Goal: Obtain resource: Download file/media

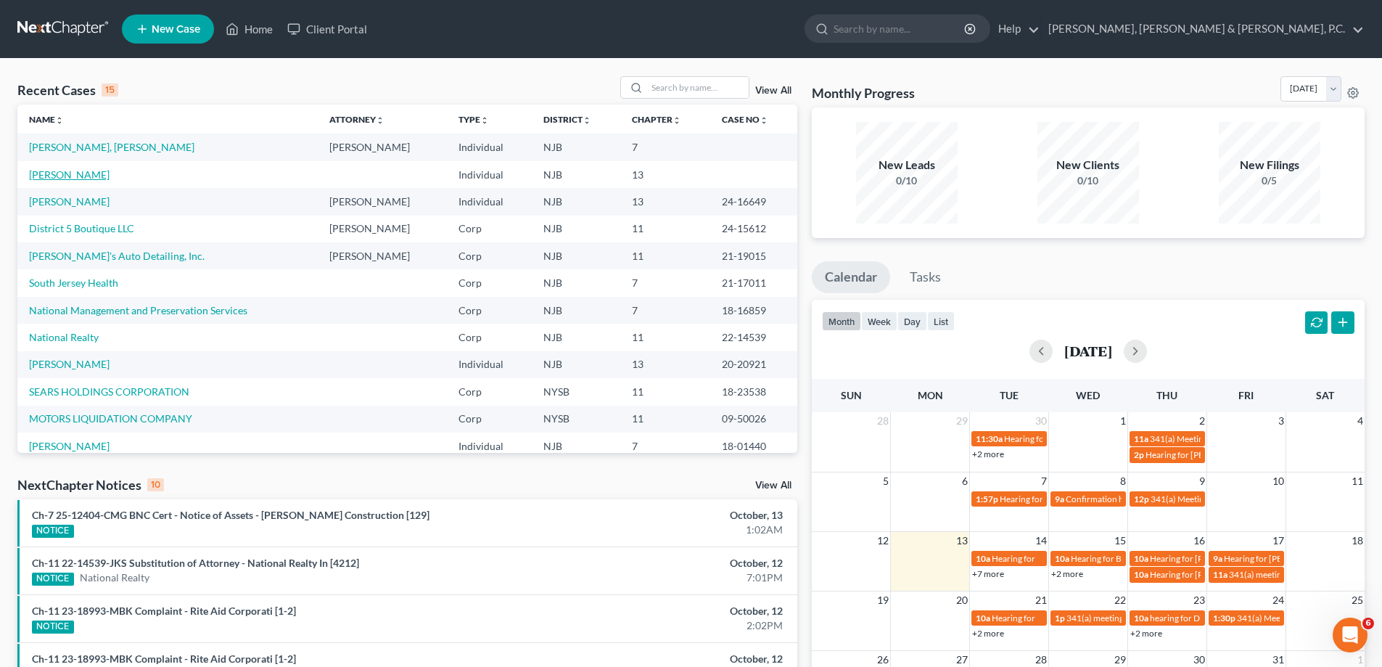
click at [79, 172] on link "[PERSON_NAME]" at bounding box center [69, 174] width 81 height 12
select select "4"
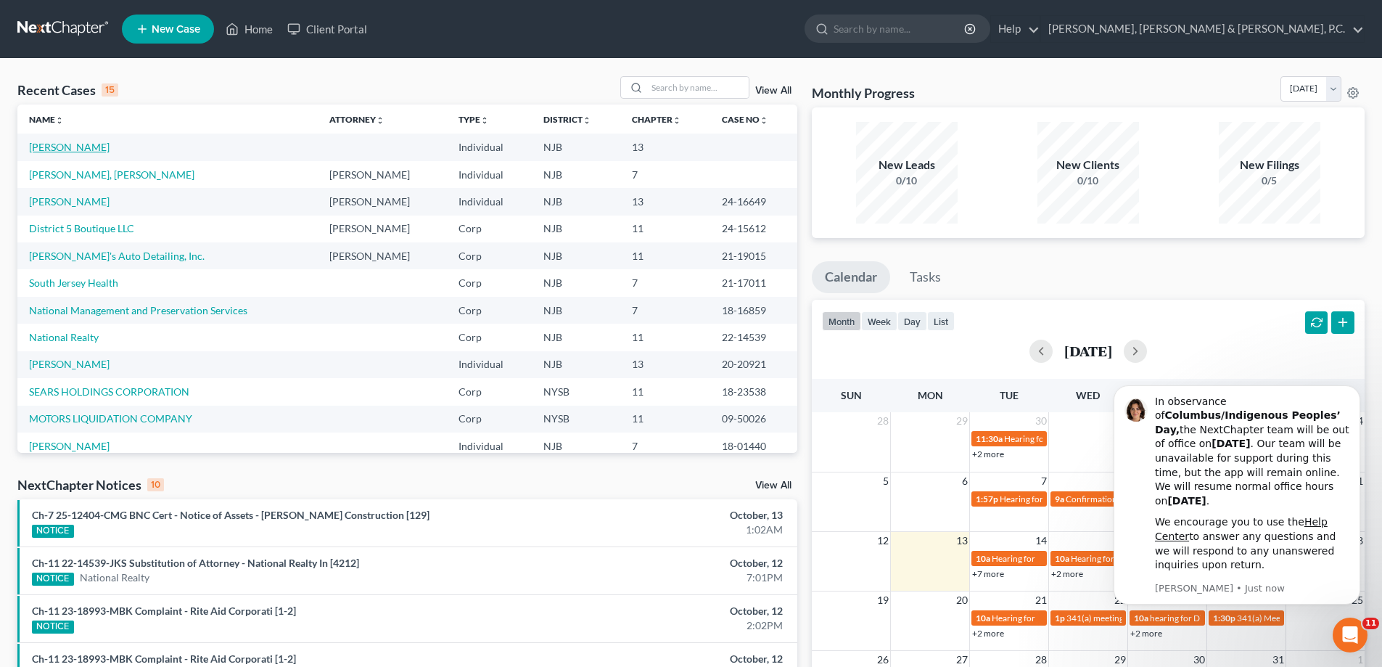
click at [65, 144] on link "[PERSON_NAME]" at bounding box center [69, 147] width 81 height 12
select select "4"
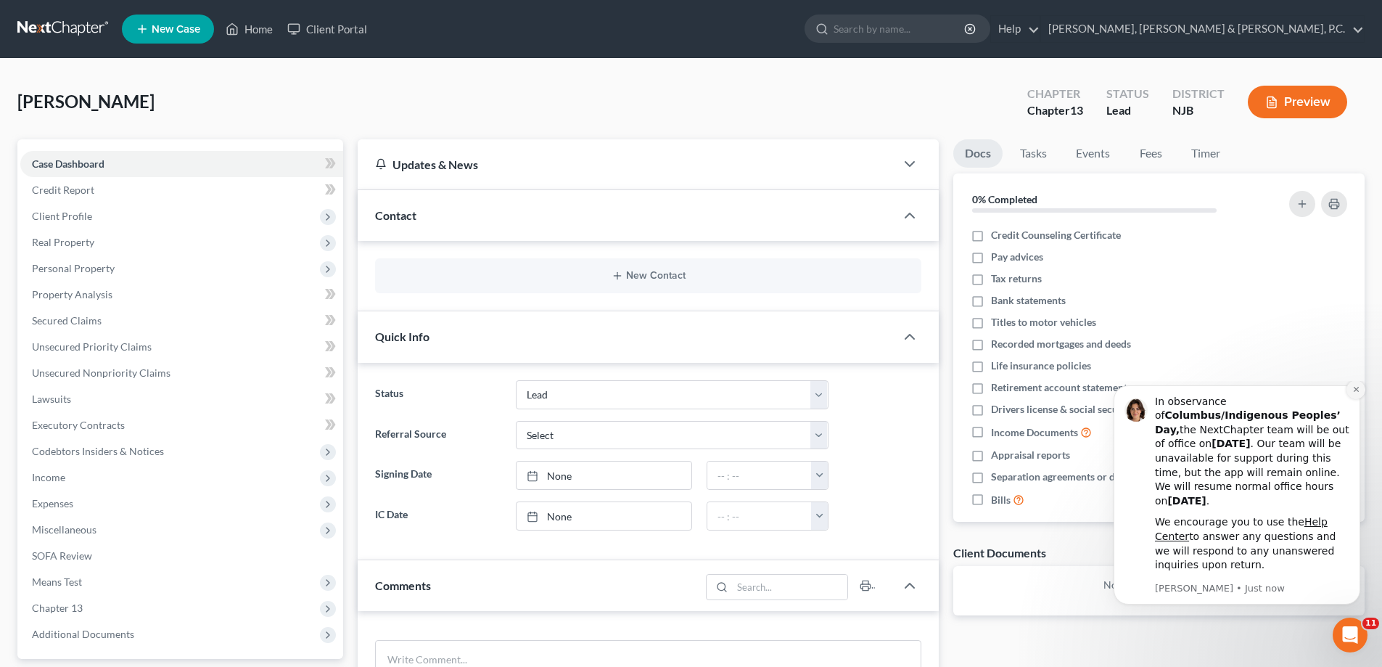
click at [1353, 393] on icon "Dismiss notification" at bounding box center [1356, 389] width 8 height 8
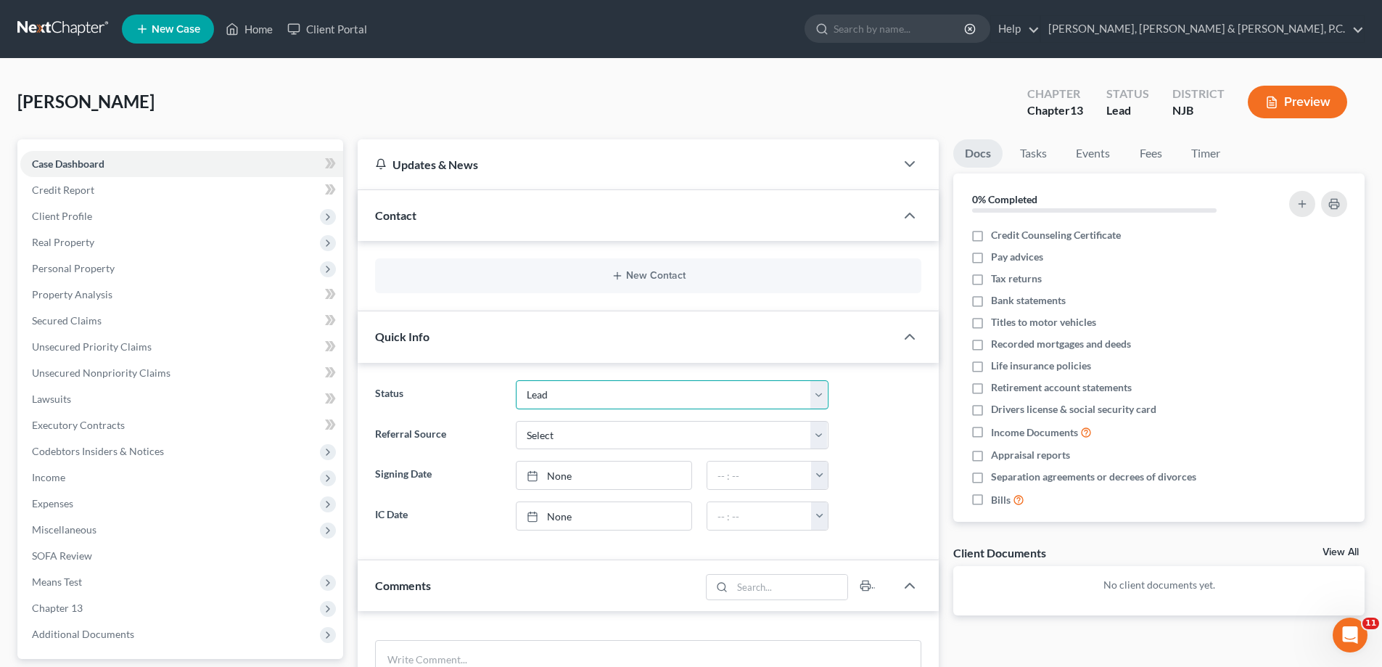
click at [818, 388] on select "Discharged Dismissed Filed In Progress Lead Lost Lead Ready to File To Review" at bounding box center [672, 394] width 313 height 29
click at [819, 387] on select "Discharged Dismissed Filed In Progress Lead Lost Lead Ready to File To Review" at bounding box center [672, 394] width 313 height 29
click at [821, 431] on select "Select Word Of Mouth Previous Clients Direct Mail Website Google Search Modern …" at bounding box center [672, 435] width 313 height 29
click at [1041, 152] on link "Tasks" at bounding box center [1033, 153] width 50 height 28
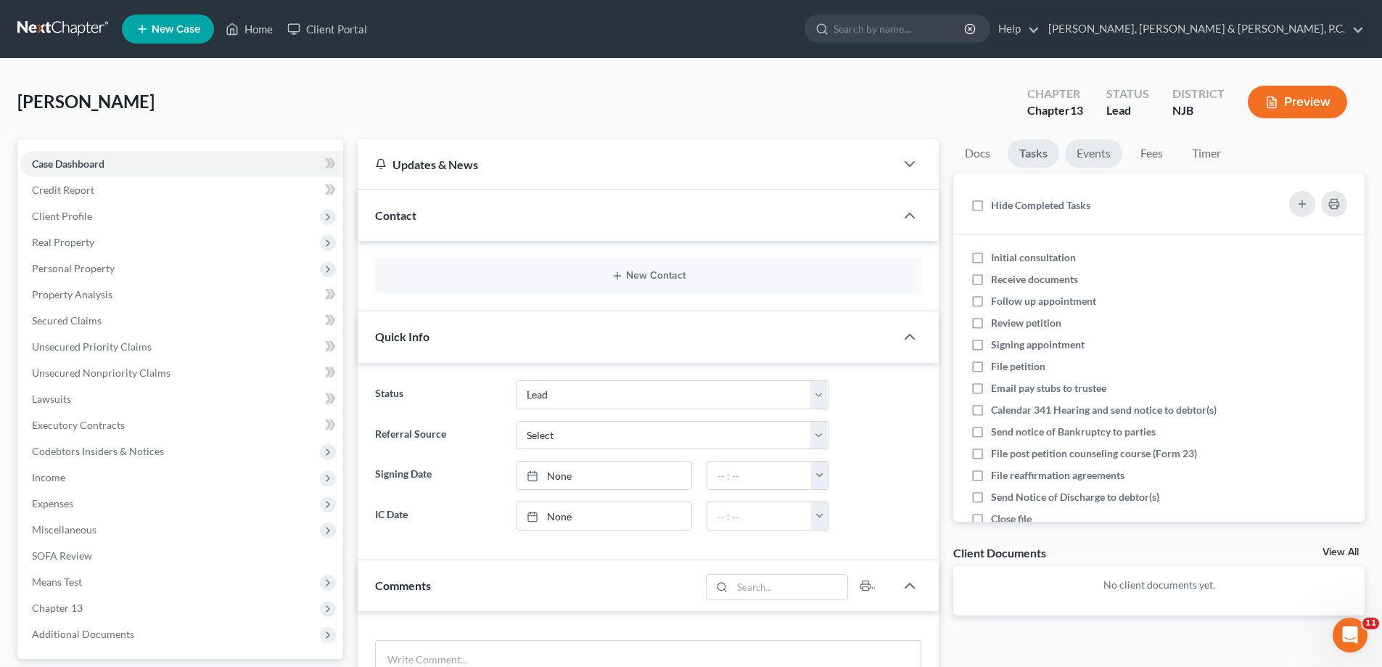
click at [1082, 152] on link "Events" at bounding box center [1093, 153] width 57 height 28
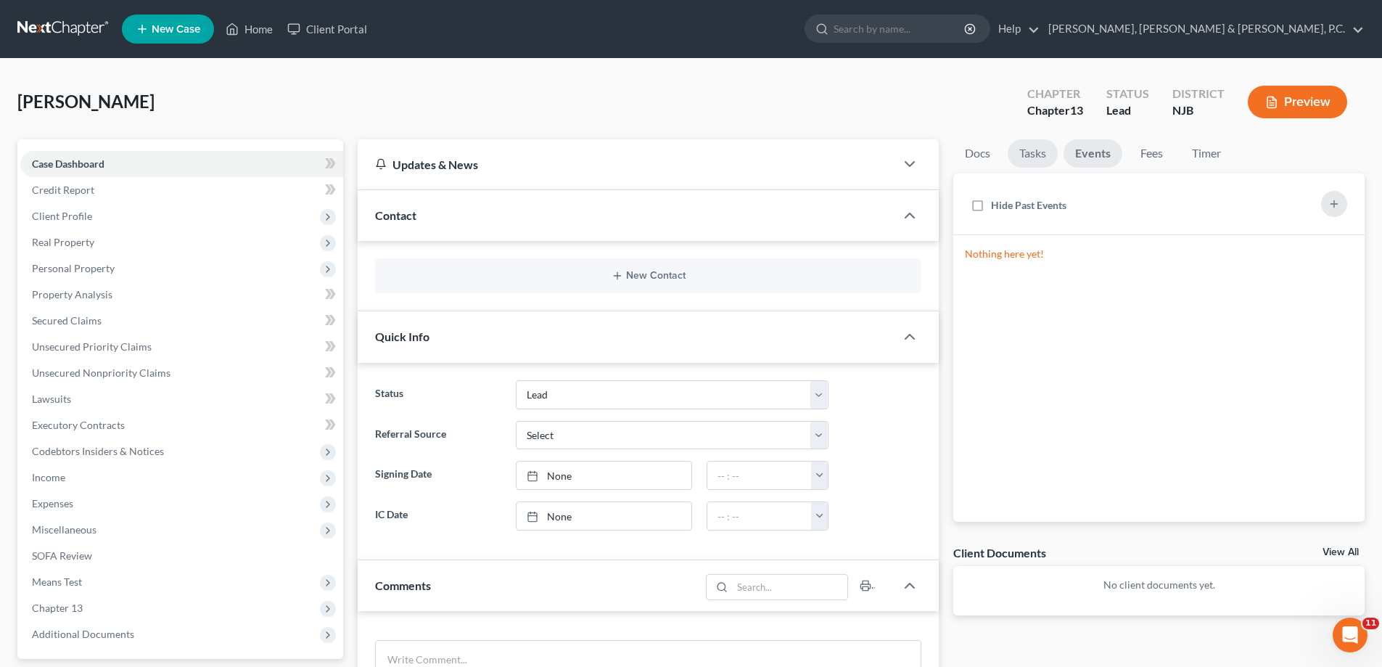
click at [1029, 148] on link "Tasks" at bounding box center [1033, 153] width 50 height 28
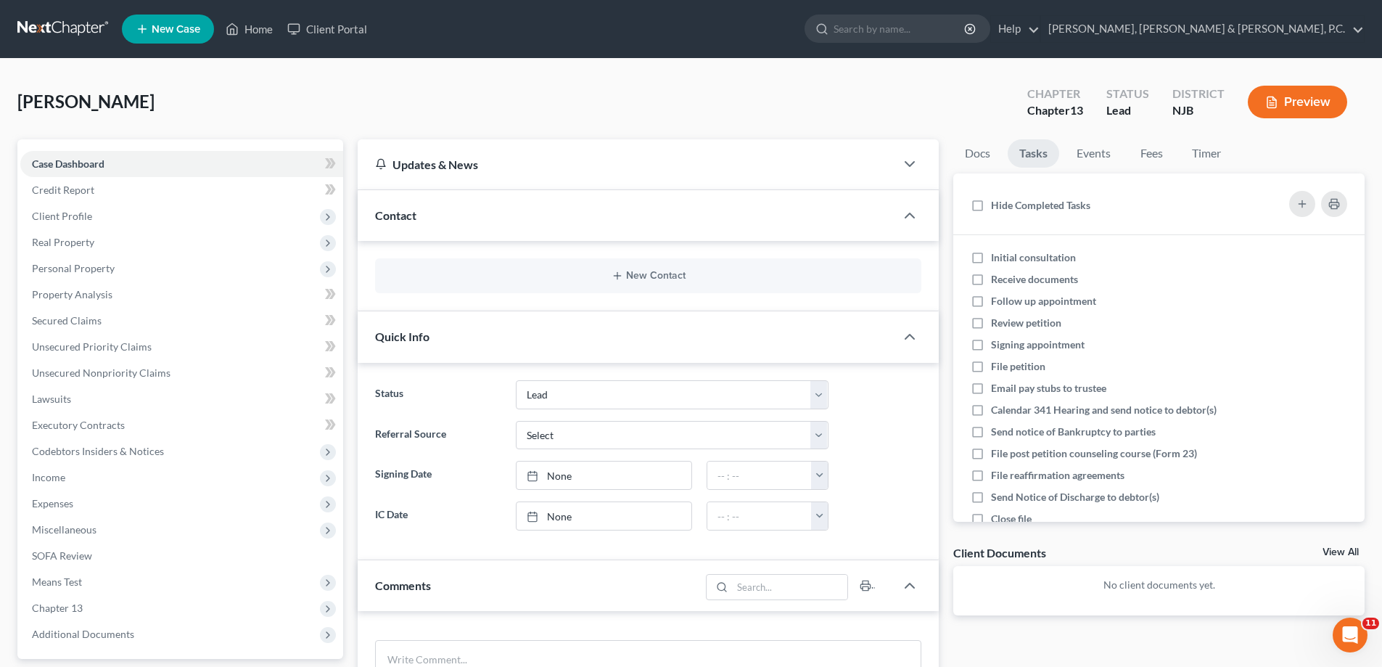
click at [1274, 96] on icon "button" at bounding box center [1271, 102] width 13 height 13
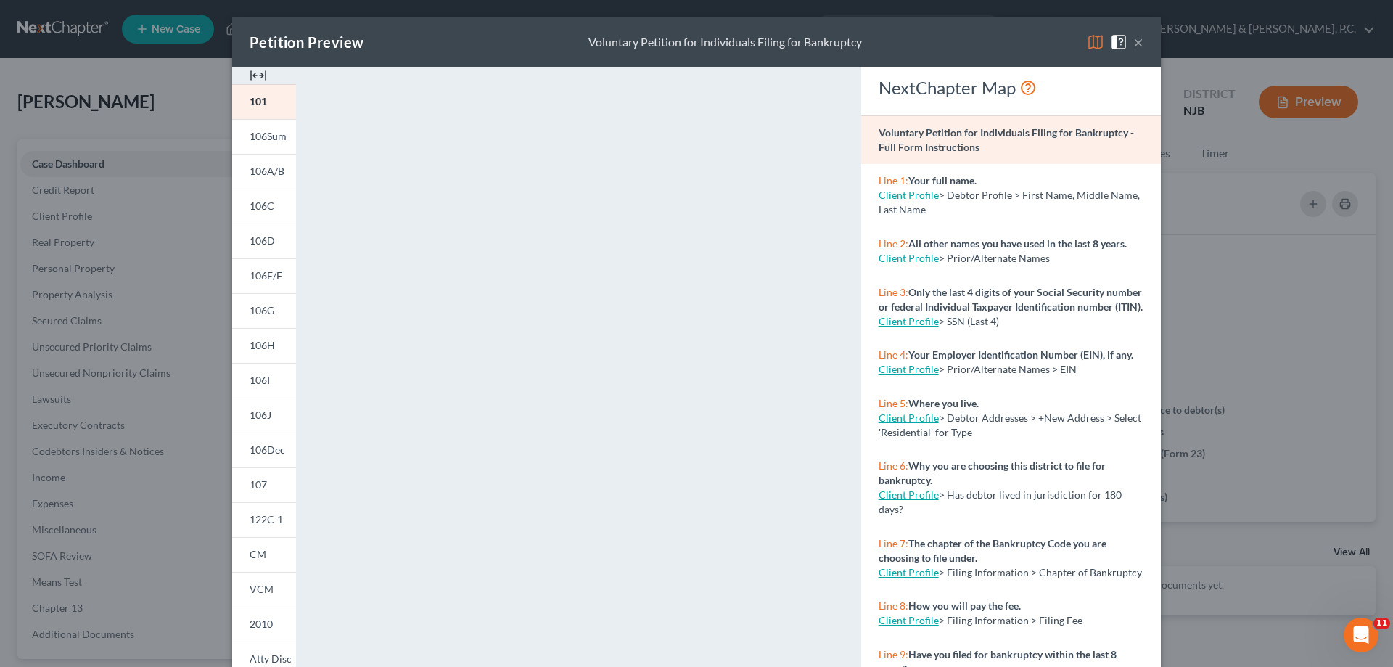
click at [998, 41] on div "Petition Preview Voluntary Petition for Individuals Filing for Bankruptcy ×" at bounding box center [696, 41] width 929 height 49
click at [1133, 39] on button "×" at bounding box center [1138, 41] width 10 height 17
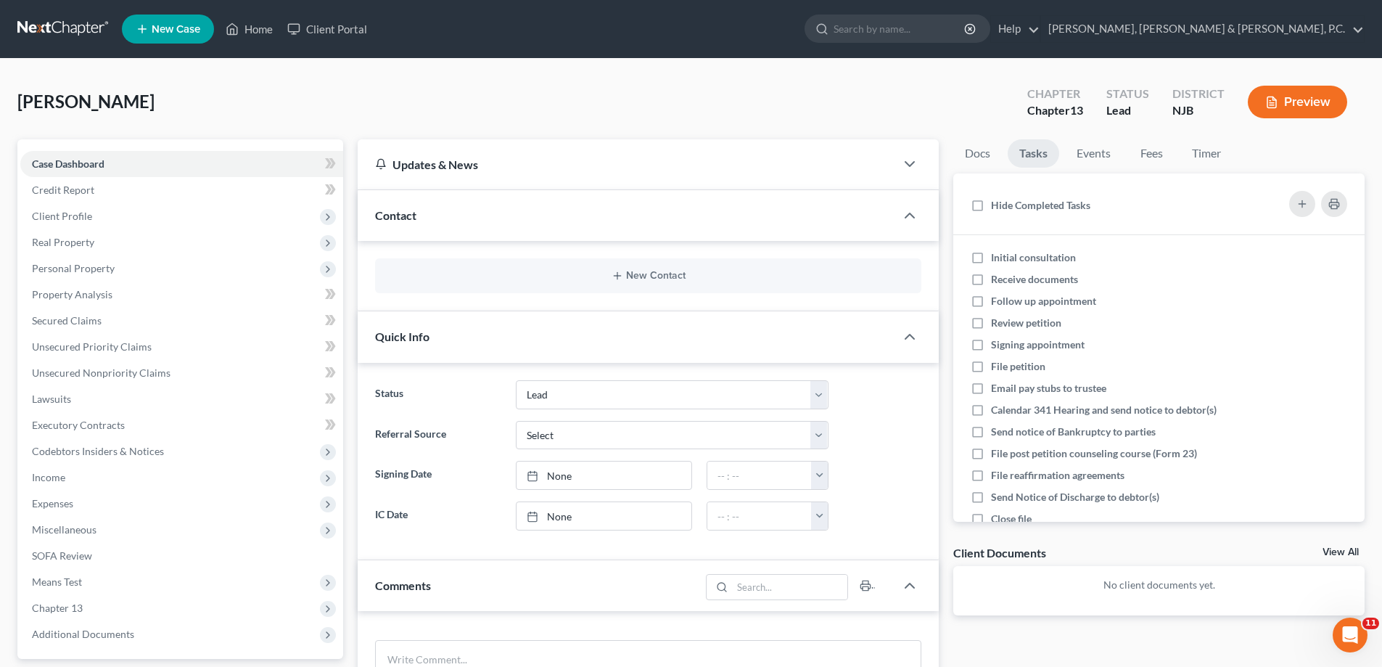
click at [55, 24] on link at bounding box center [63, 29] width 93 height 26
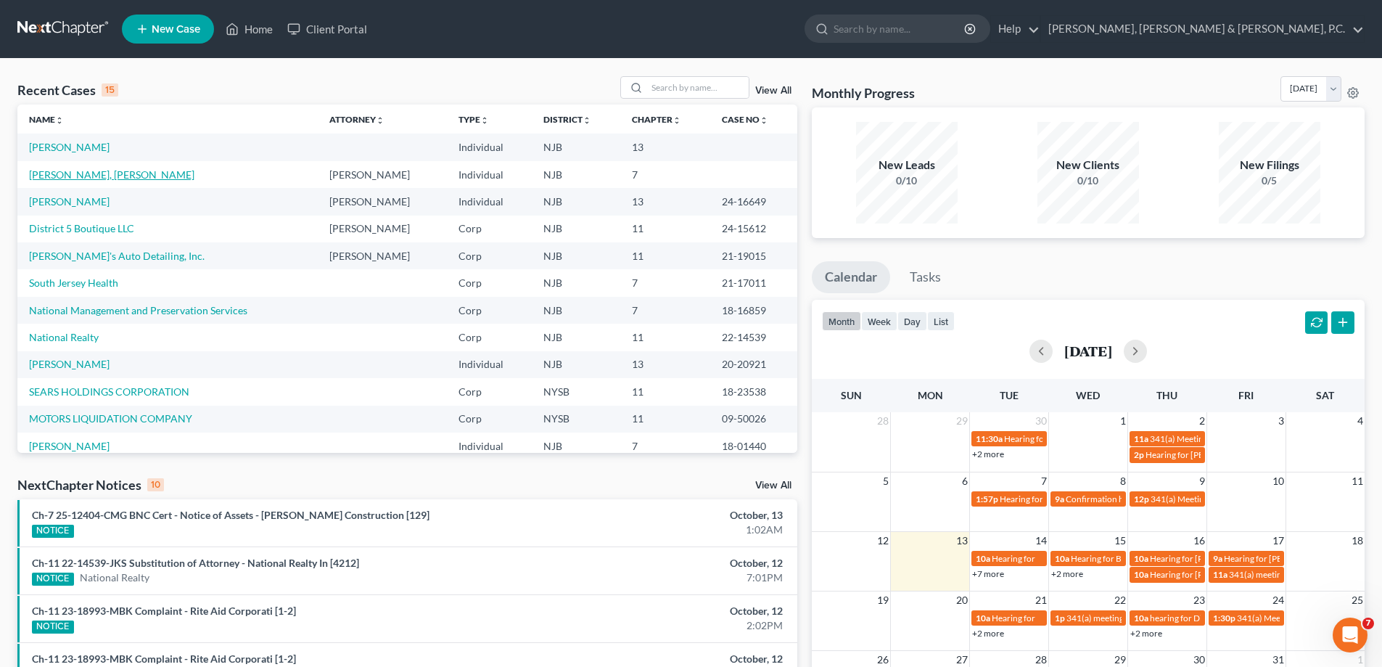
click at [75, 171] on link "[PERSON_NAME], [PERSON_NAME]" at bounding box center [111, 174] width 165 height 12
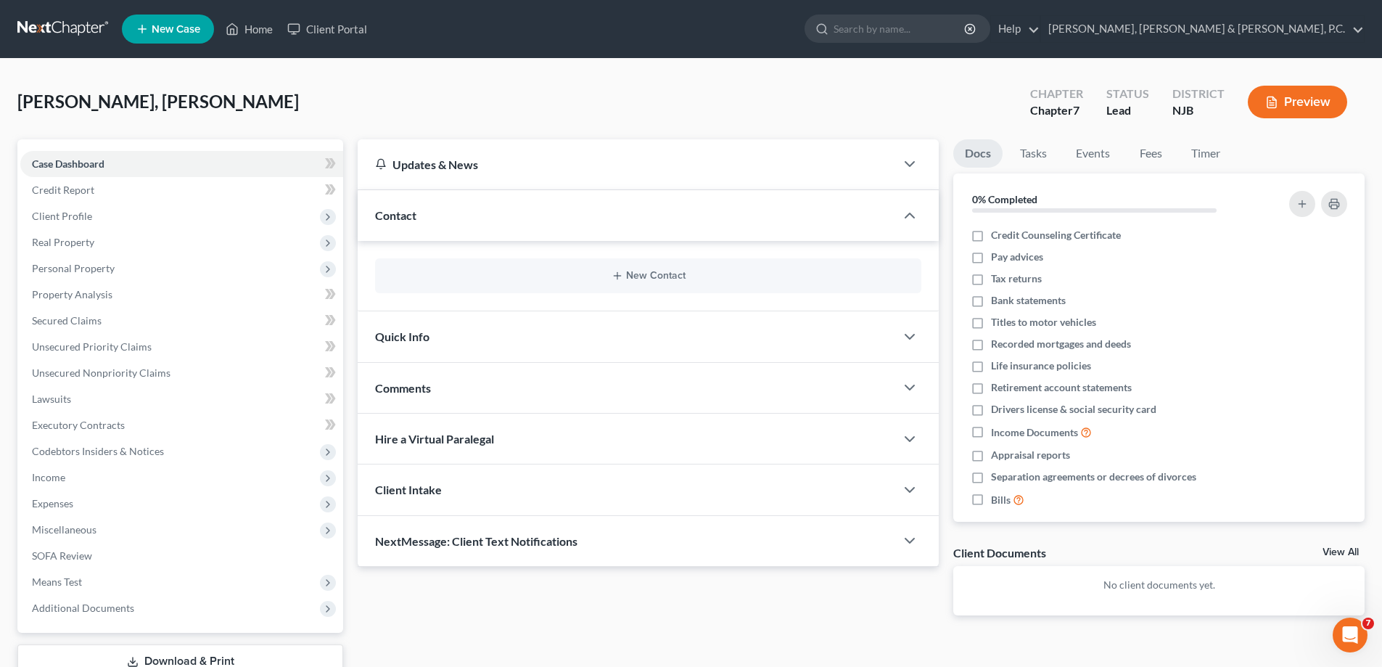
click at [1310, 94] on button "Preview" at bounding box center [1297, 102] width 99 height 33
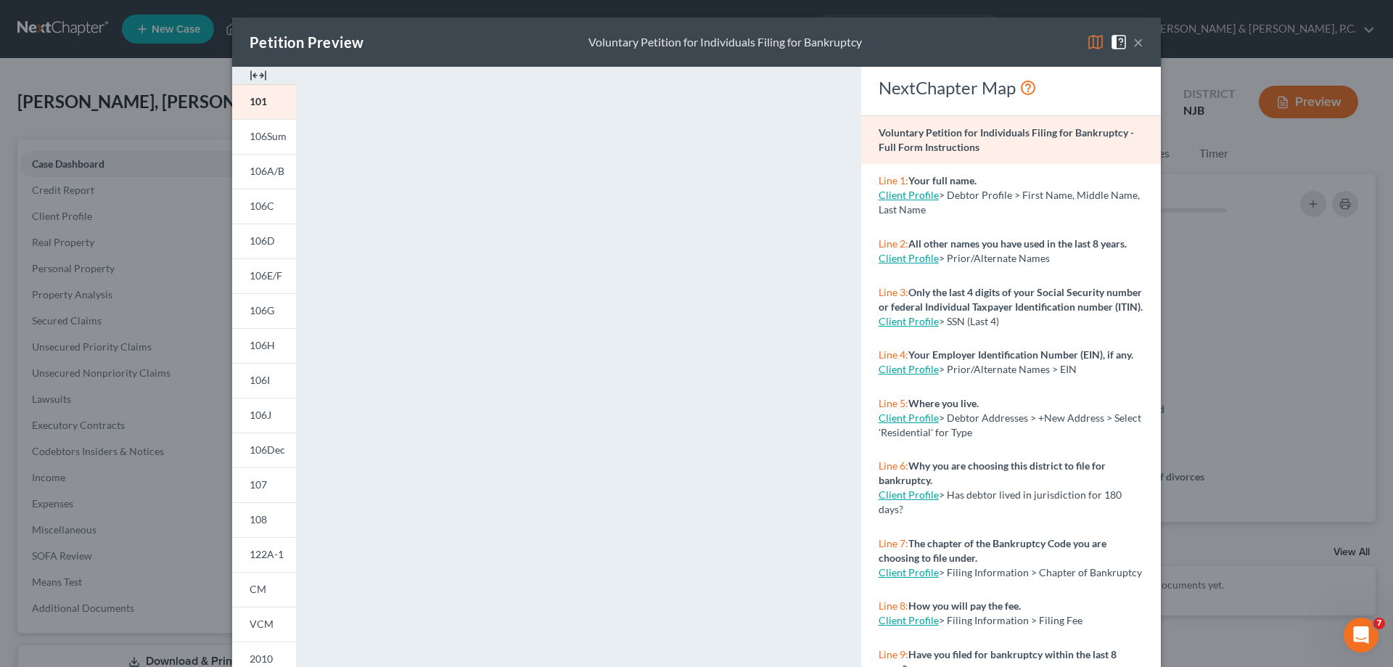
click at [184, 101] on div "Petition Preview Voluntary Petition for Individuals Filing for Bankruptcy × 101…" at bounding box center [696, 333] width 1393 height 667
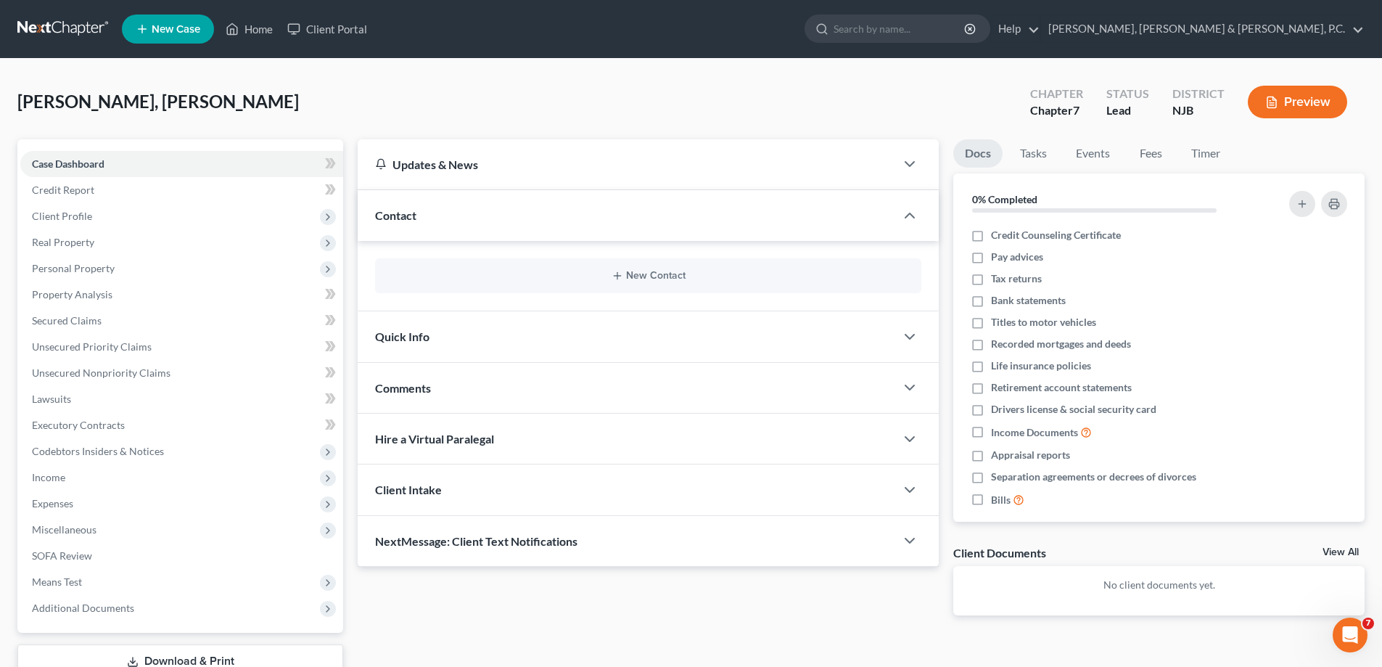
click at [80, 21] on link at bounding box center [63, 29] width 93 height 26
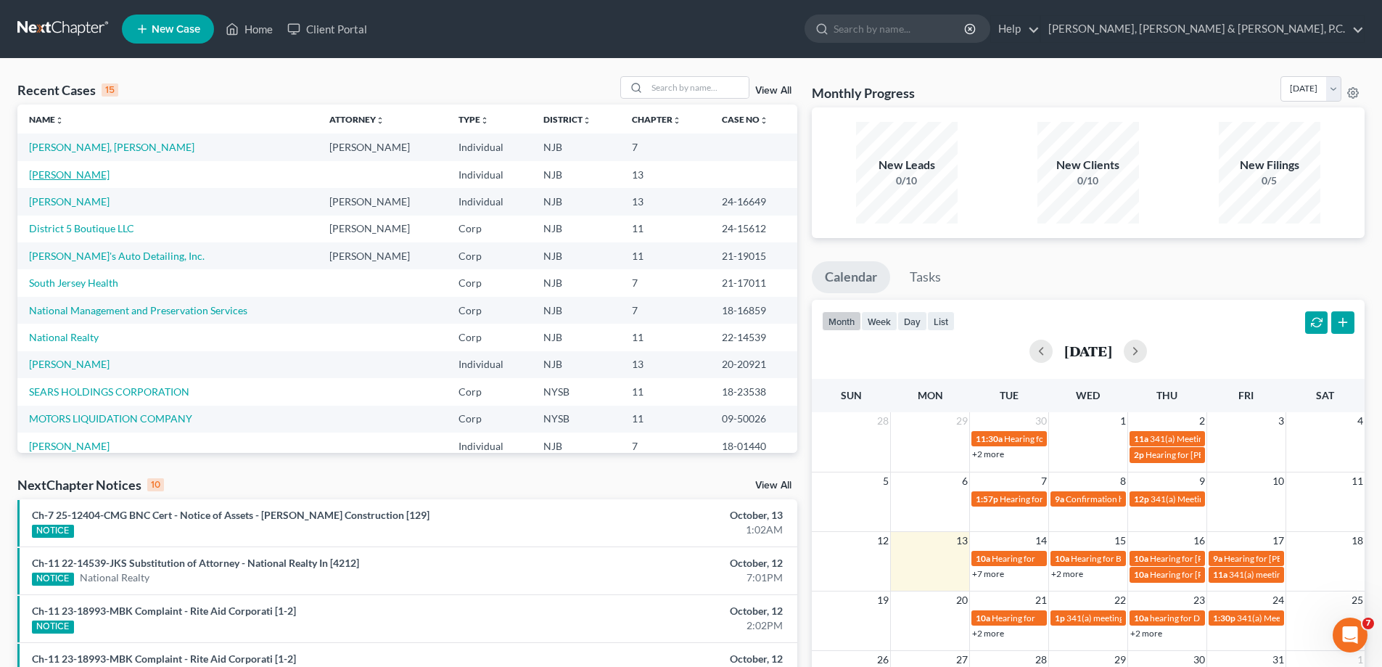
click at [56, 173] on link "[PERSON_NAME]" at bounding box center [69, 174] width 81 height 12
select select "4"
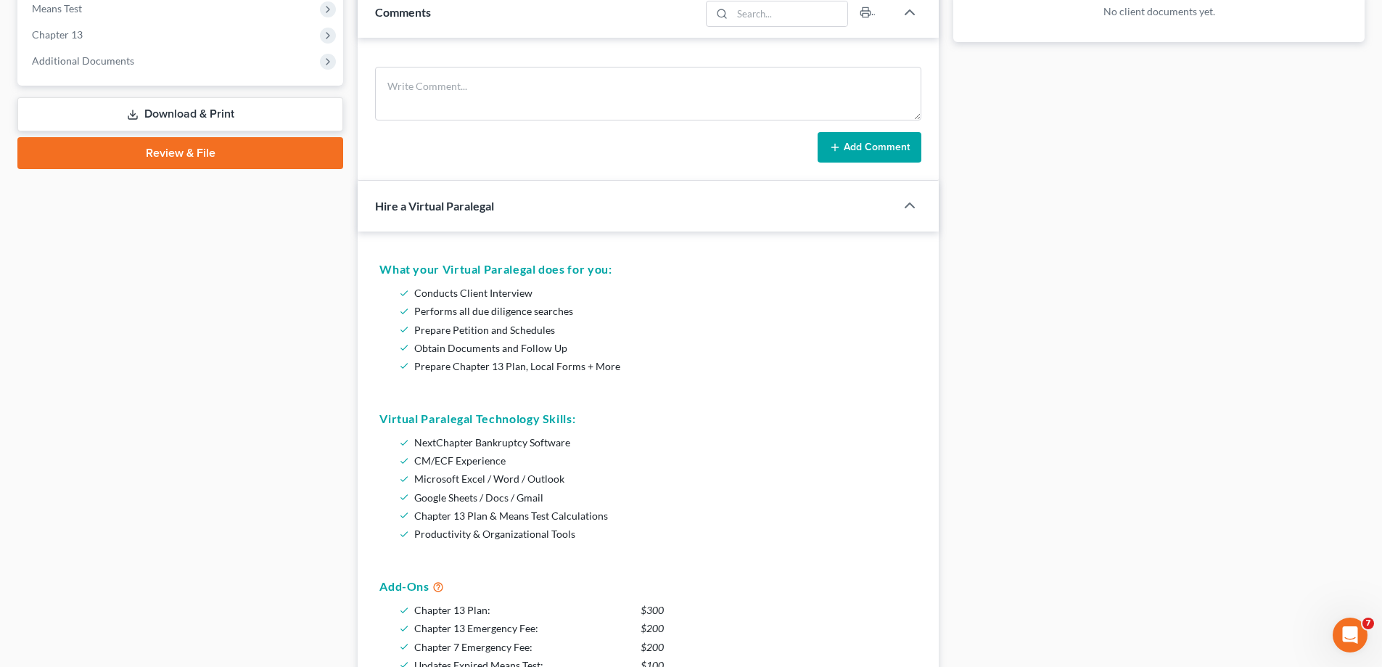
scroll to position [435, 0]
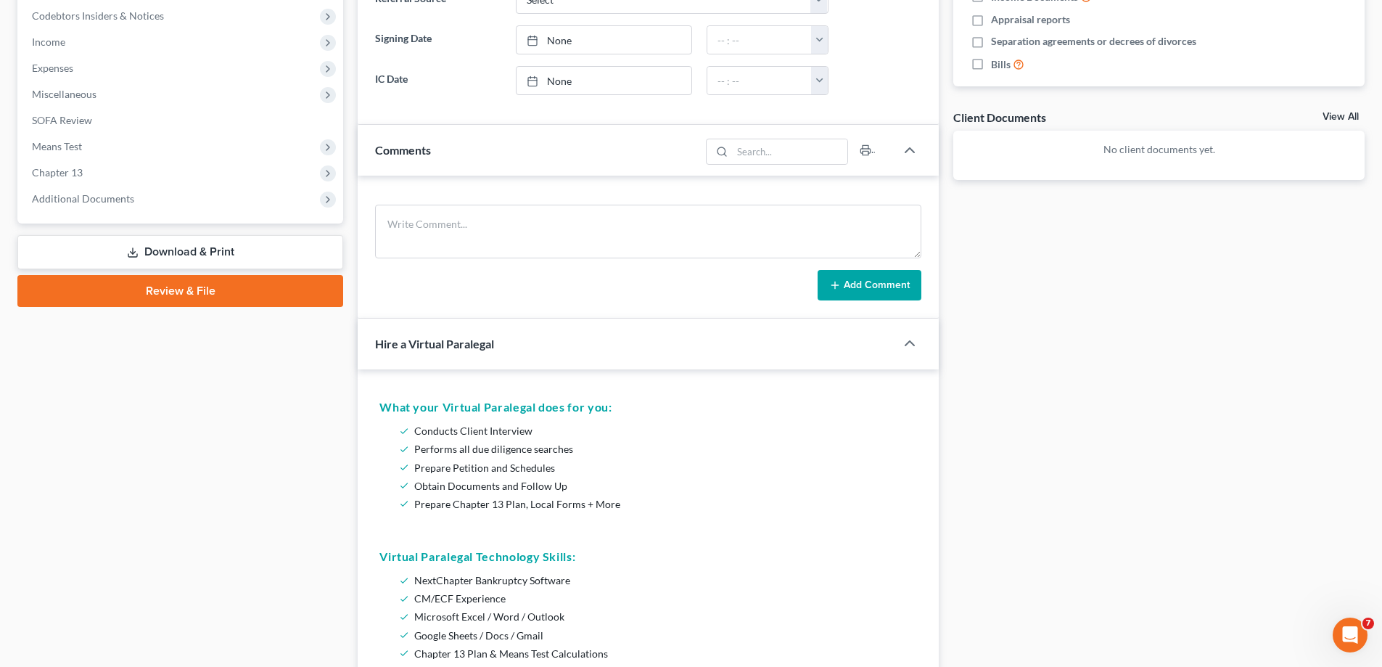
click at [191, 242] on link "Download & Print" at bounding box center [180, 252] width 326 height 34
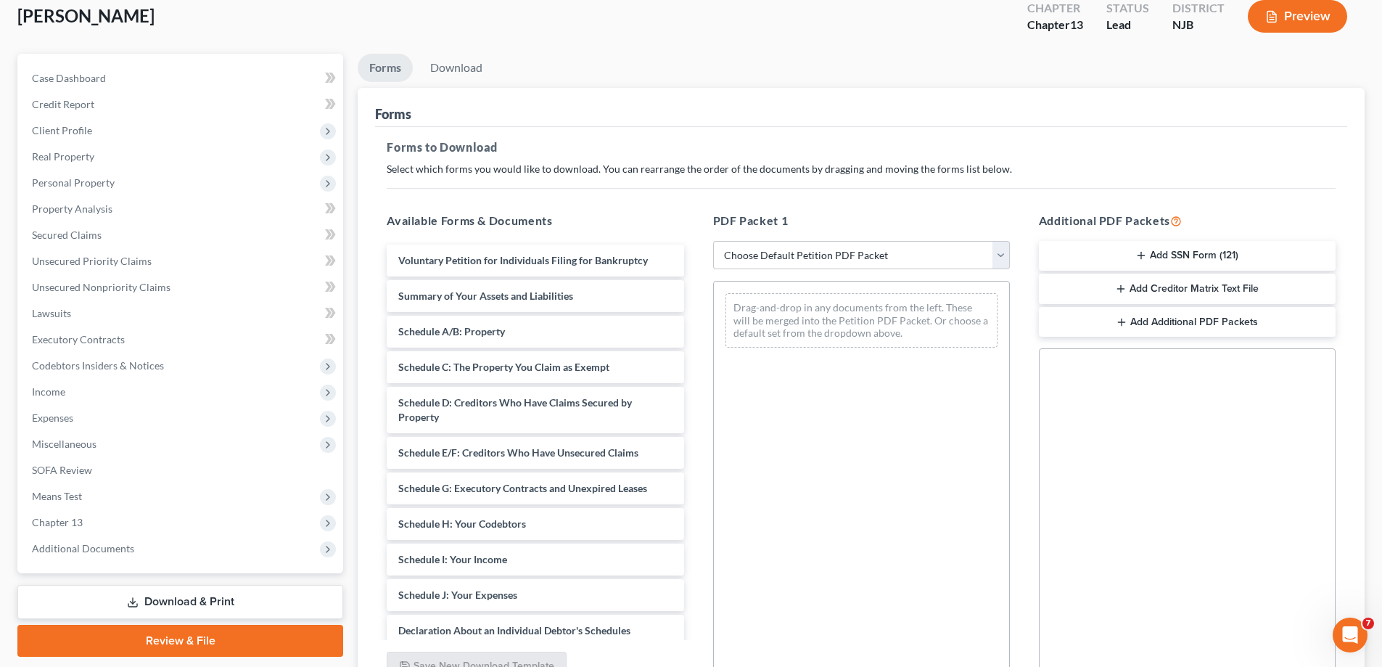
scroll to position [218, 0]
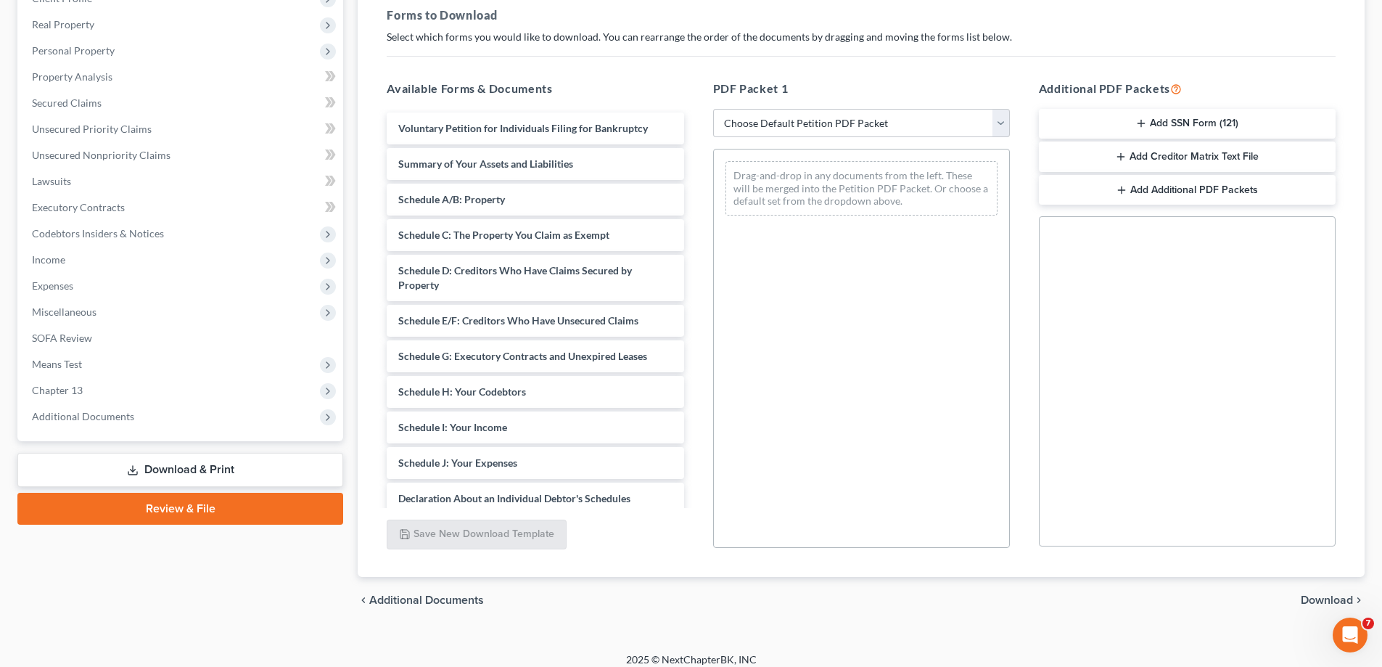
click at [163, 470] on link "Download & Print" at bounding box center [180, 470] width 326 height 34
click at [128, 470] on icon at bounding box center [133, 470] width 12 height 12
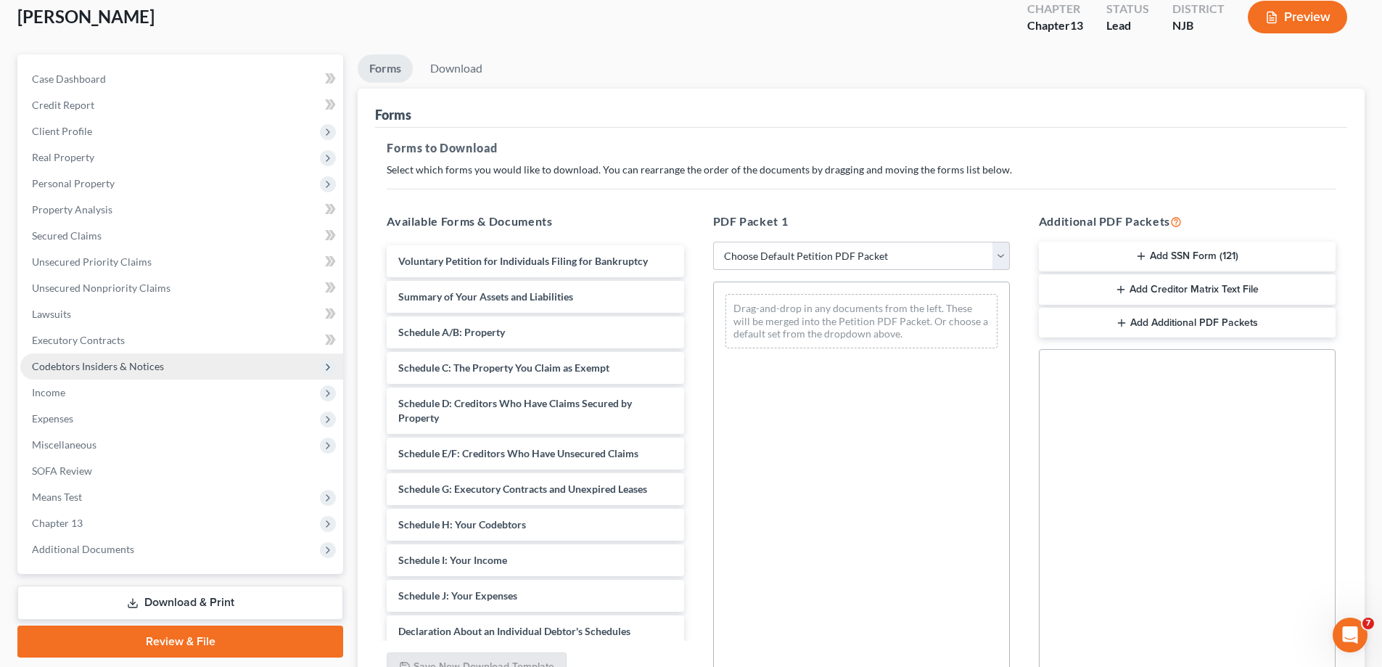
scroll to position [0, 0]
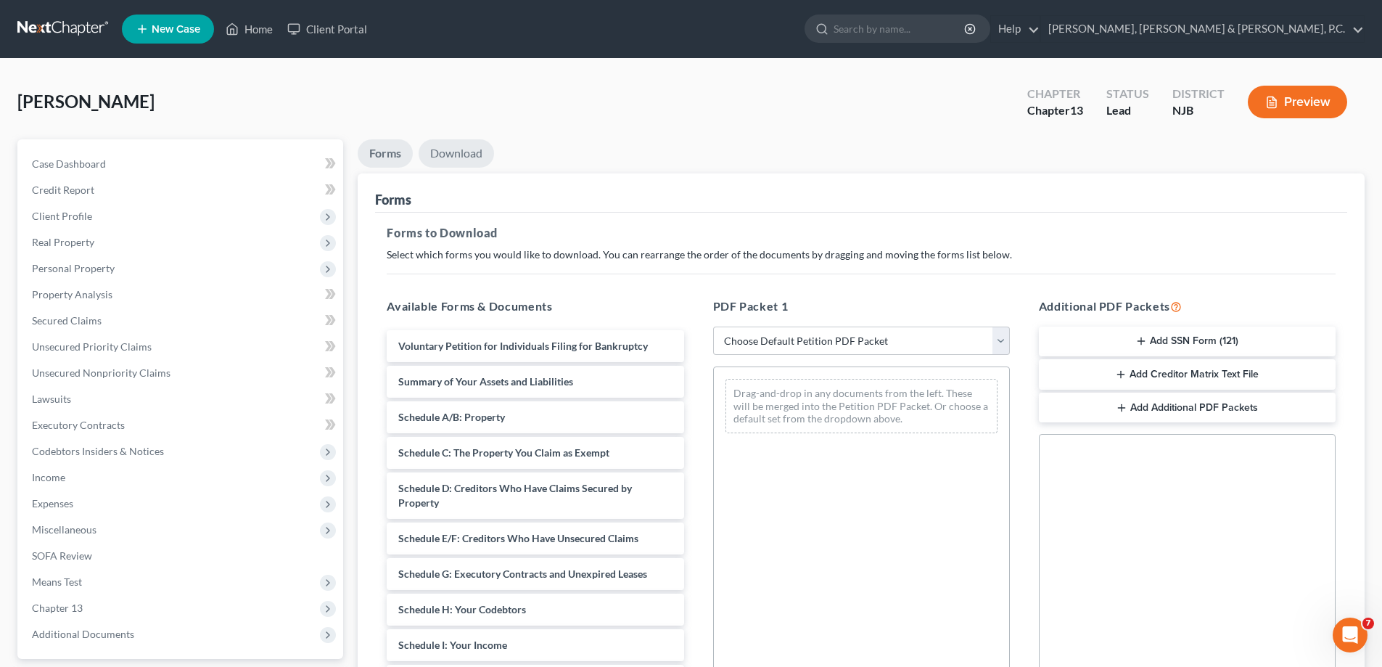
click at [466, 156] on link "Download" at bounding box center [456, 153] width 75 height 28
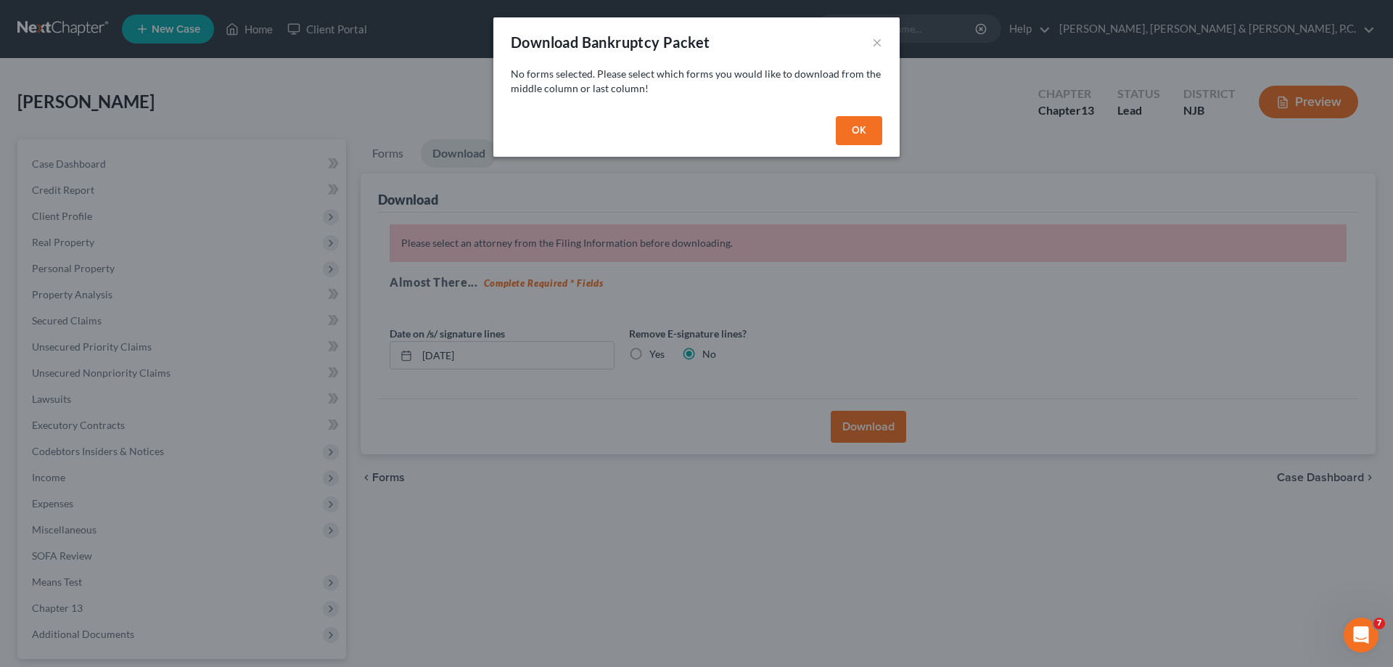
click at [867, 131] on button "OK" at bounding box center [859, 130] width 46 height 29
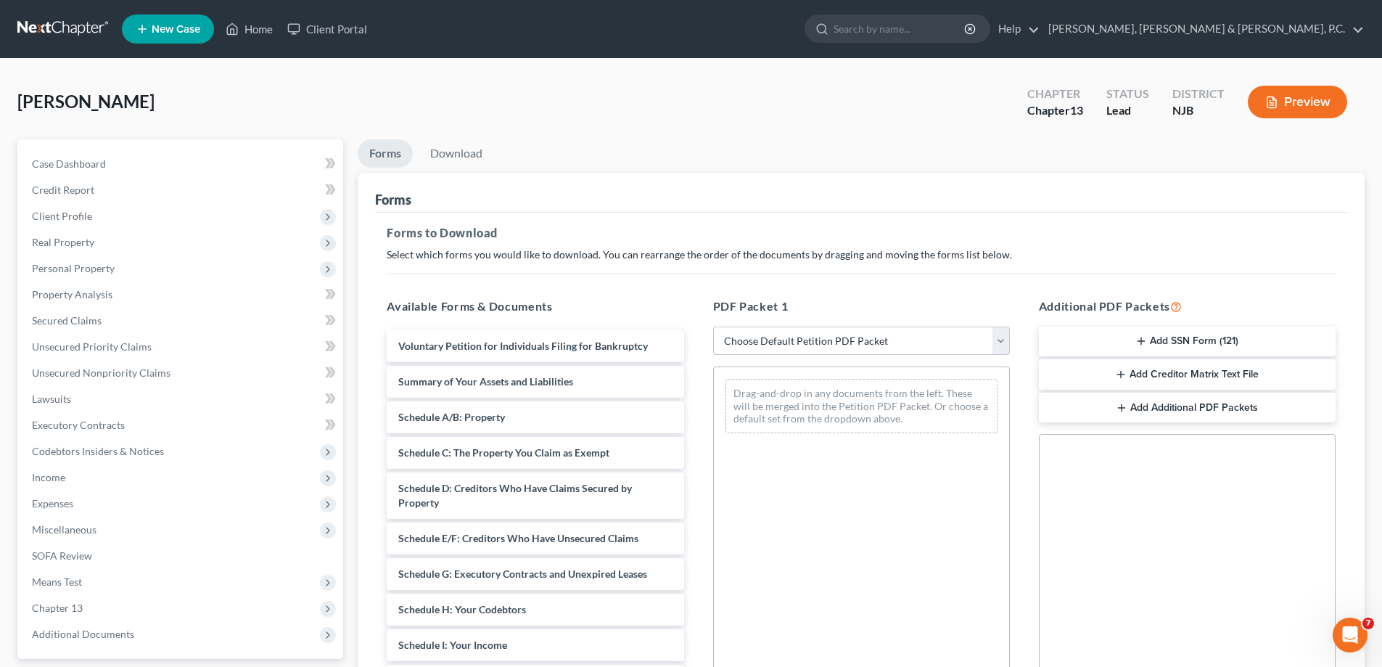
click at [1003, 345] on select "Choose Default Petition PDF Packet Complete Bankruptcy Petition (all forms and …" at bounding box center [861, 340] width 297 height 29
select select "0"
click at [718, 326] on select "Choose Default Petition PDF Packet Complete Bankruptcy Petition (all forms and …" at bounding box center [861, 340] width 297 height 29
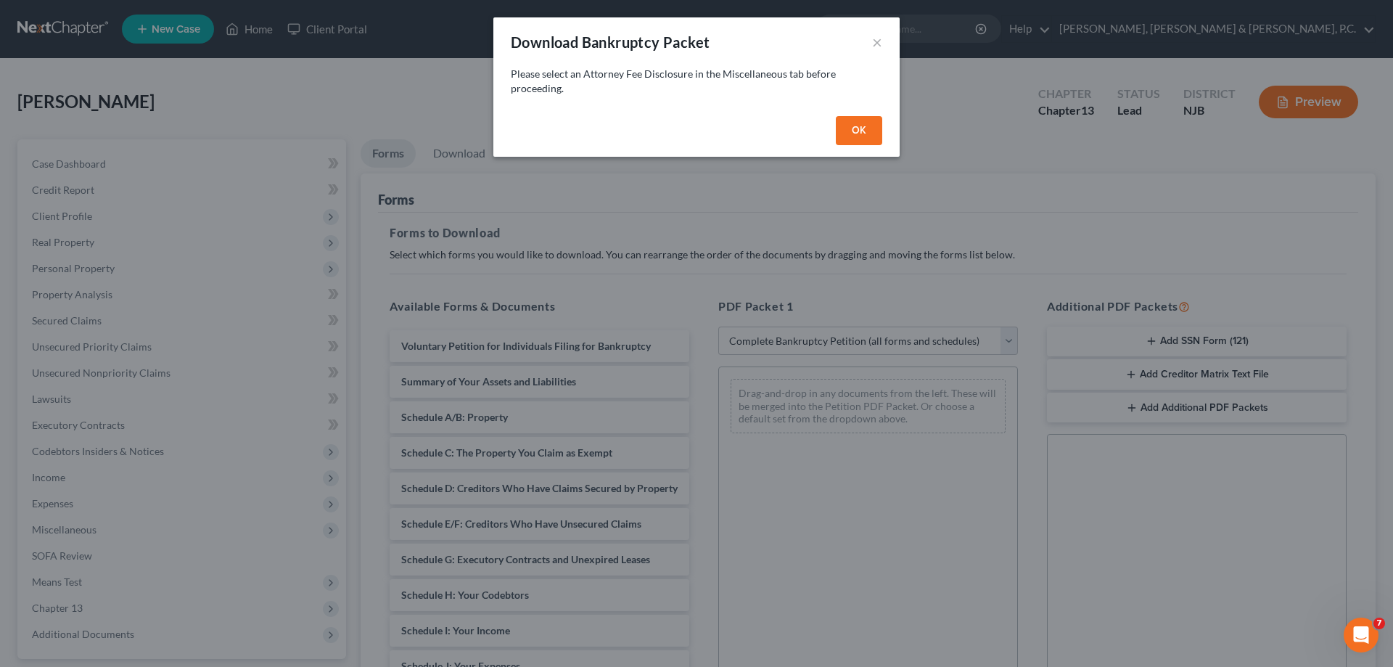
click at [860, 131] on button "OK" at bounding box center [859, 130] width 46 height 29
select select
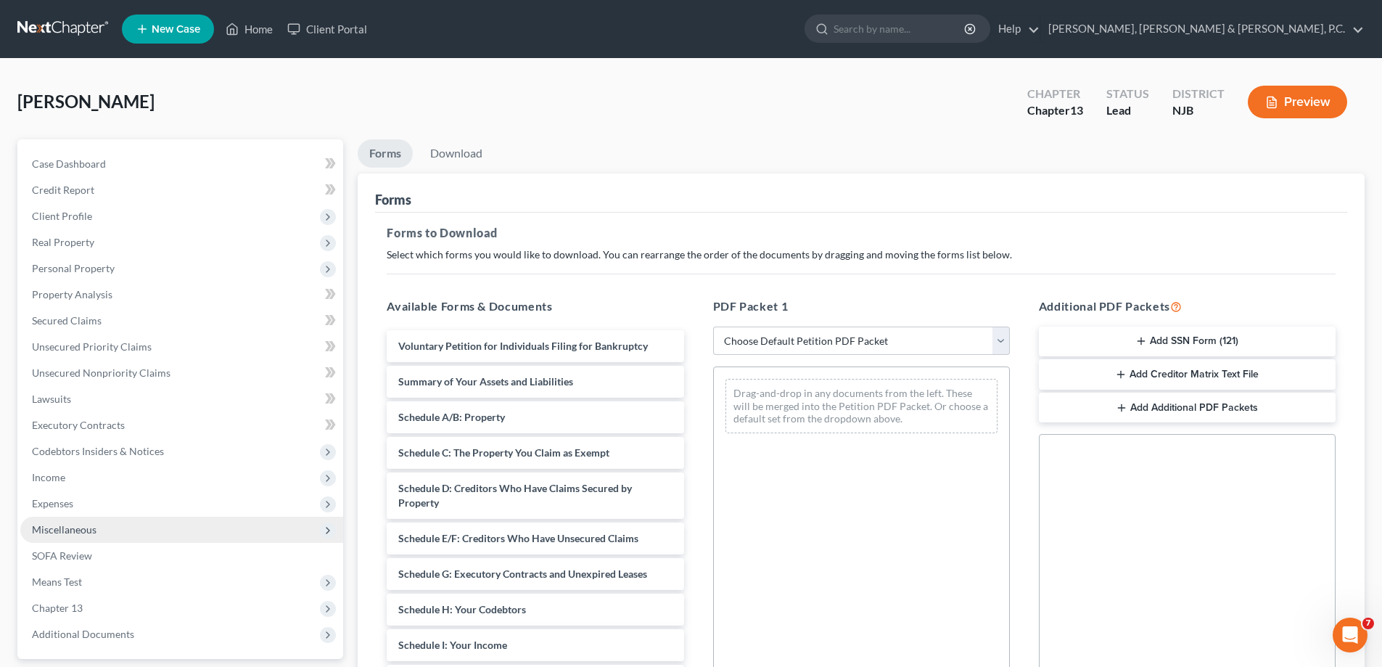
click at [94, 524] on span "Miscellaneous" at bounding box center [64, 529] width 65 height 12
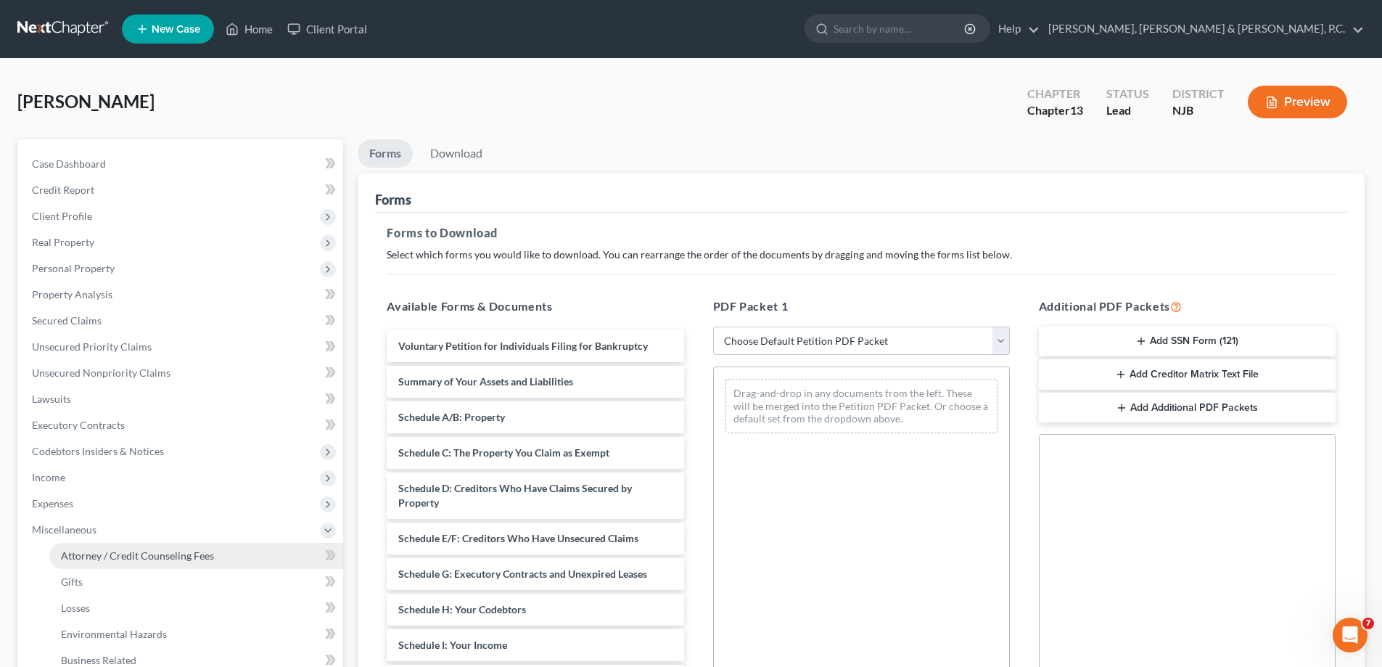
click at [135, 556] on span "Attorney / Credit Counseling Fees" at bounding box center [137, 555] width 153 height 12
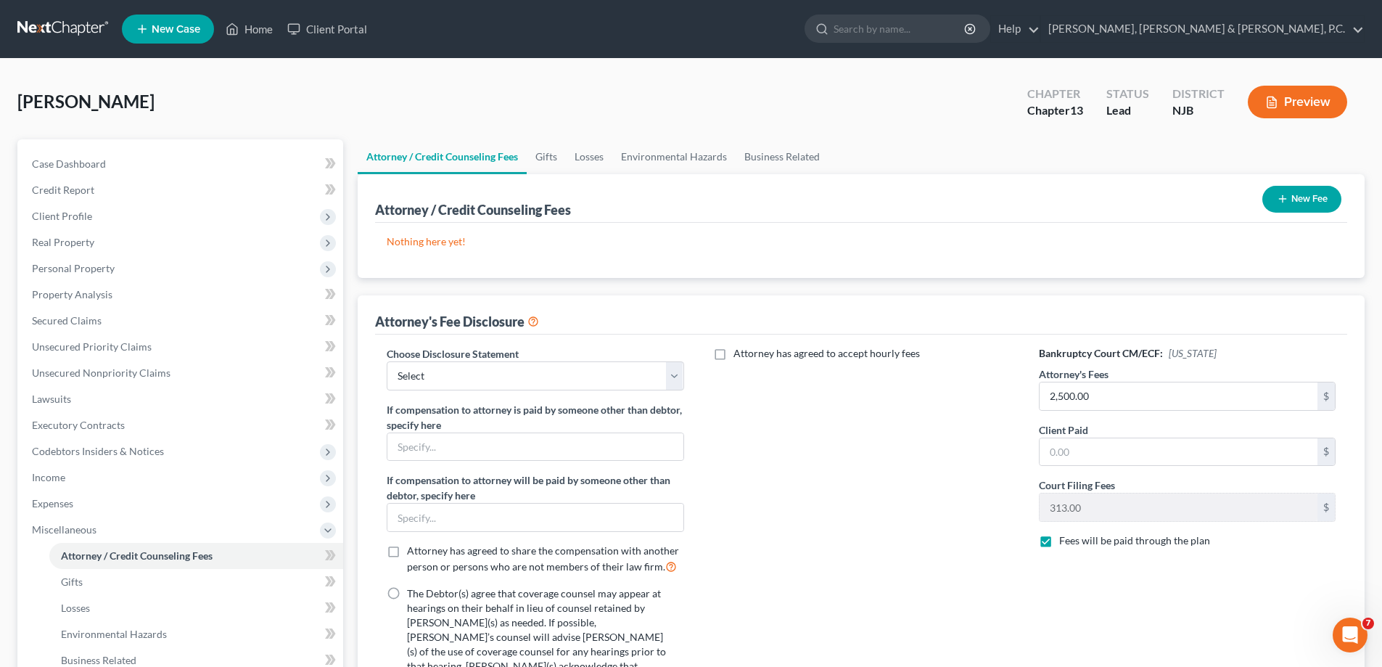
click at [1277, 197] on icon "button" at bounding box center [1283, 199] width 12 height 12
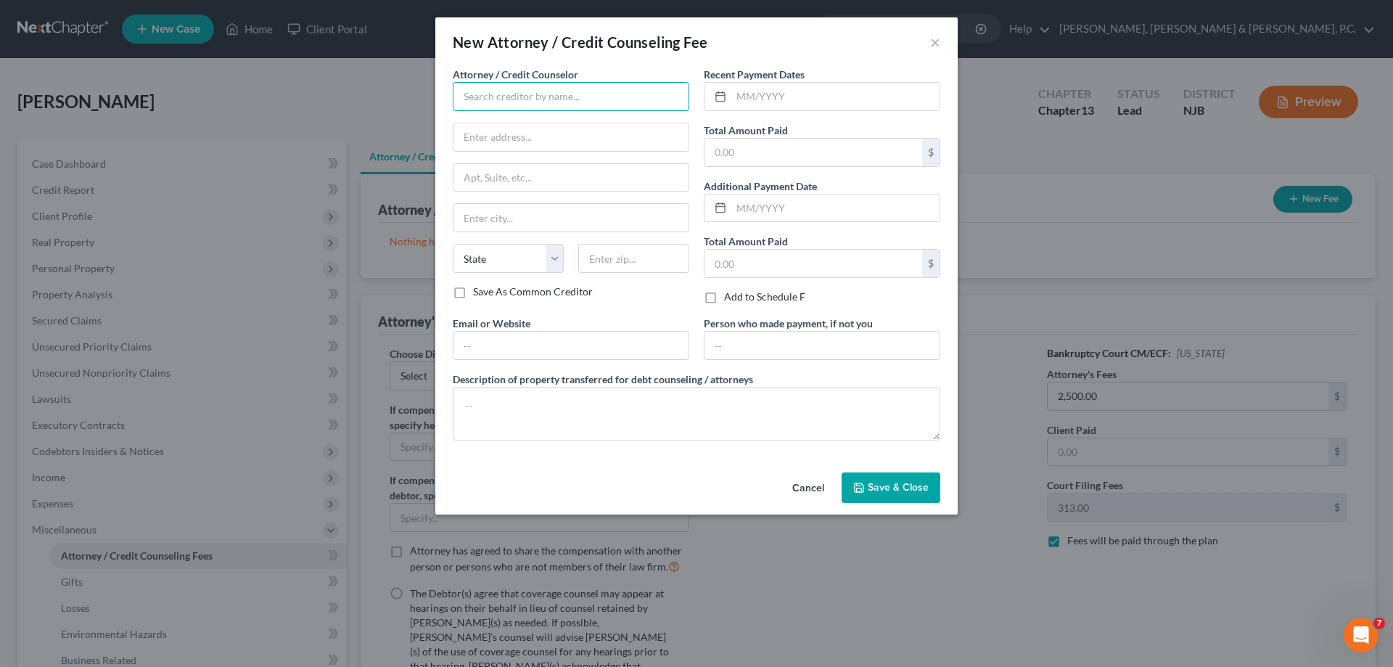
click at [509, 96] on input "text" at bounding box center [571, 96] width 237 height 29
click at [523, 128] on div "Donald F. Campbell, Jr., Esq." at bounding box center [539, 122] width 151 height 15
type input "Donald F. Campbell, Jr., Esq."
type input "[PERSON_NAME], [PERSON_NAME] & [PERSON_NAME], P.C."
type input "125 Half Mile Road, Suite 300"
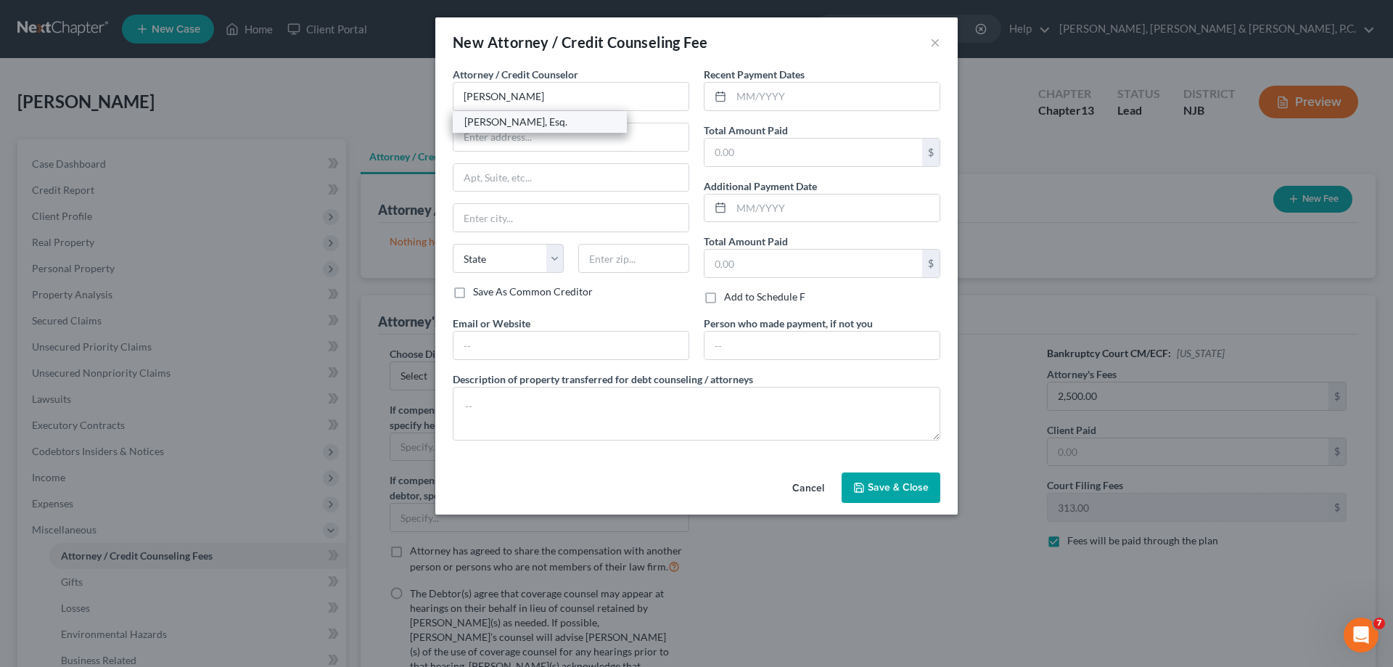
type input "Red Bank"
select select "33"
type input "07701"
click at [900, 488] on span "Save & Close" at bounding box center [898, 487] width 61 height 12
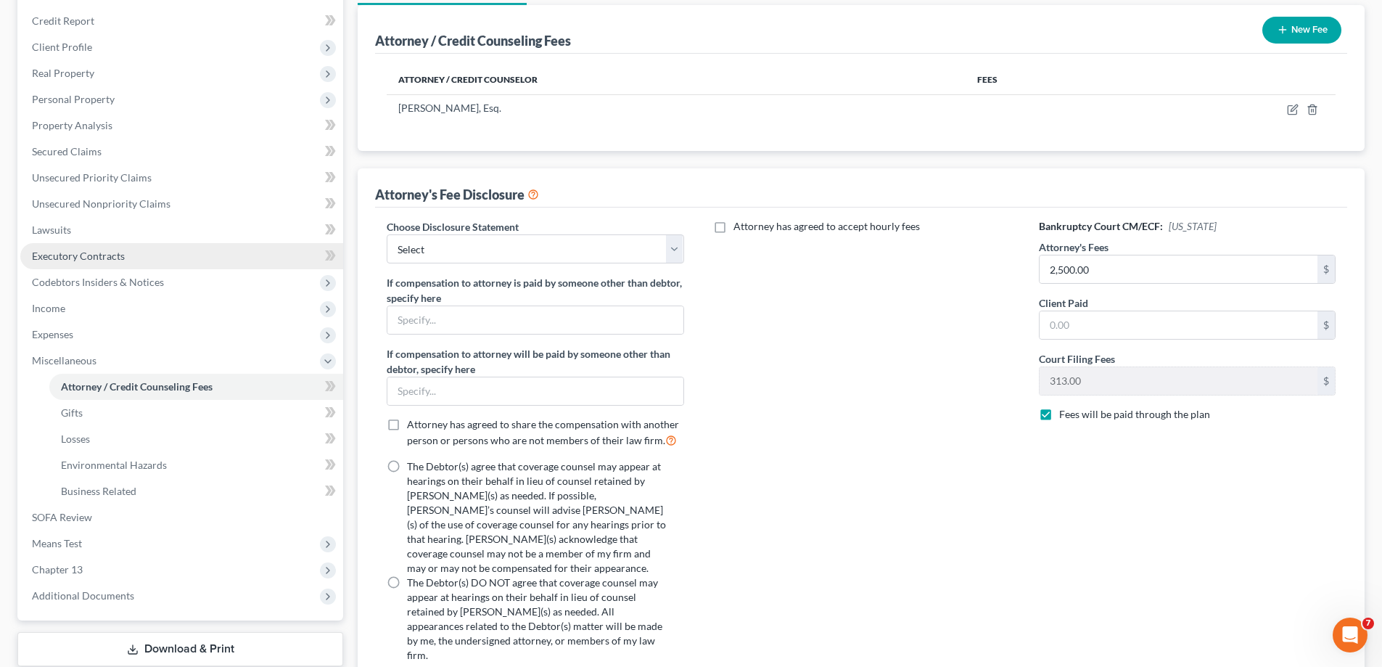
scroll to position [266, 0]
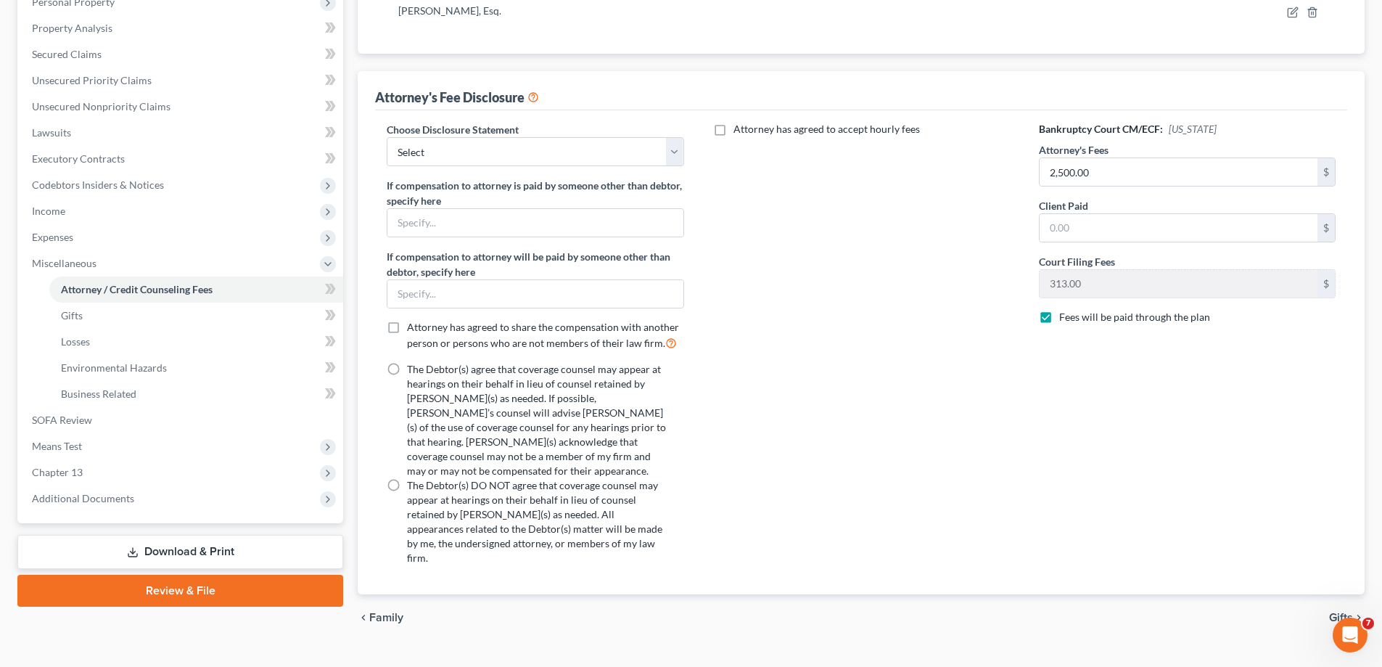
click at [202, 548] on link "Download & Print" at bounding box center [180, 552] width 326 height 34
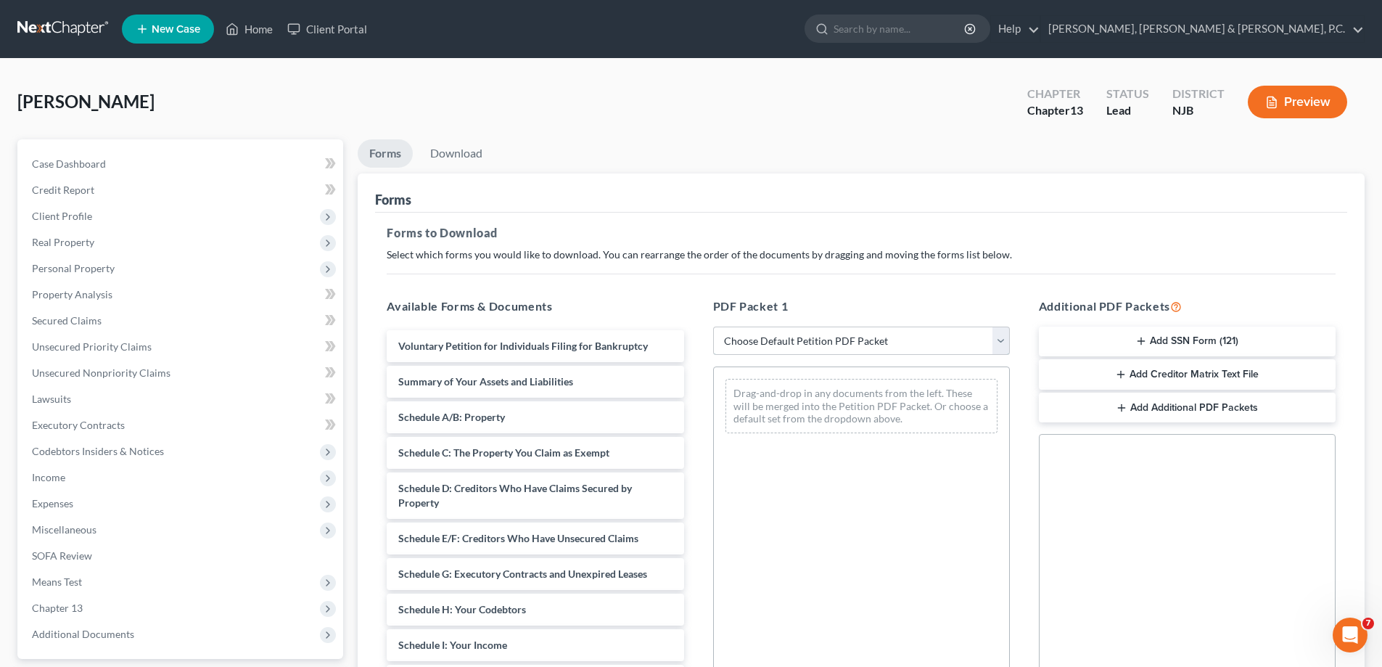
drag, startPoint x: 803, startPoint y: 338, endPoint x: 803, endPoint y: 346, distance: 8.0
click at [803, 339] on select "Choose Default Petition PDF Packet Complete Bankruptcy Petition (all forms and …" at bounding box center [861, 340] width 297 height 29
select select "0"
click at [718, 326] on select "Choose Default Petition PDF Packet Complete Bankruptcy Petition (all forms and …" at bounding box center [861, 340] width 297 height 29
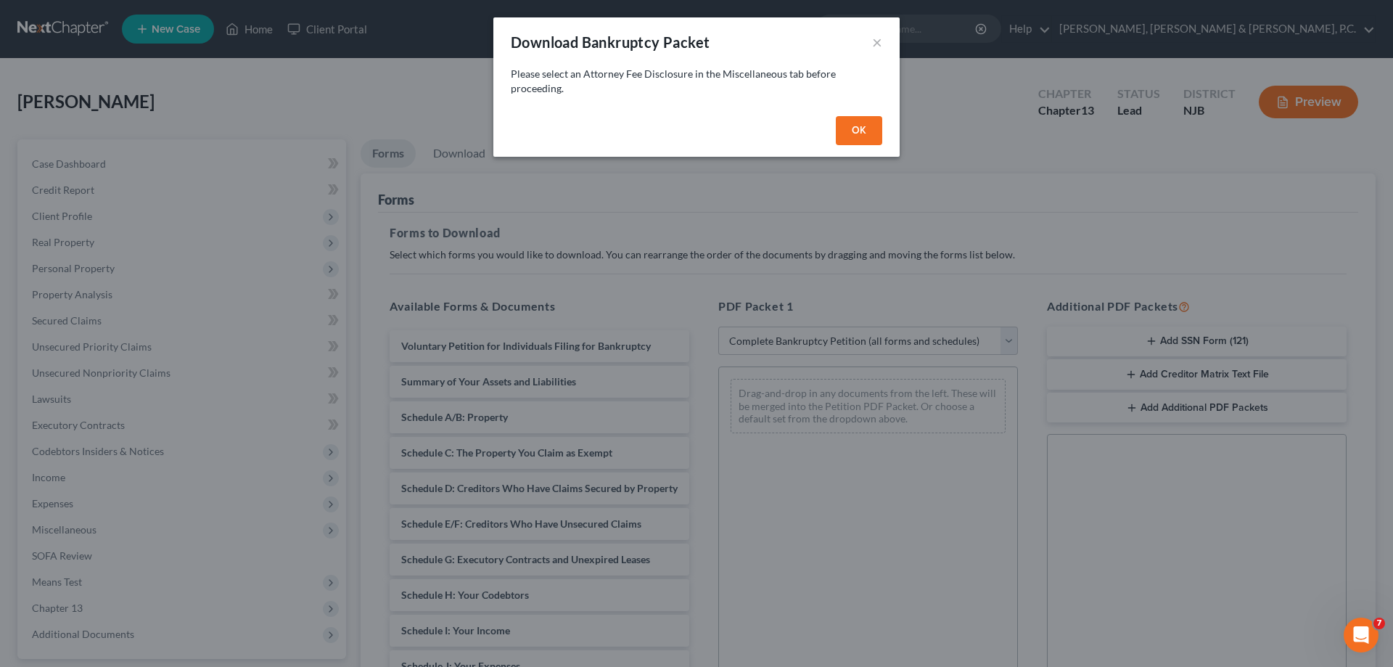
click at [860, 123] on button "OK" at bounding box center [859, 130] width 46 height 29
select select
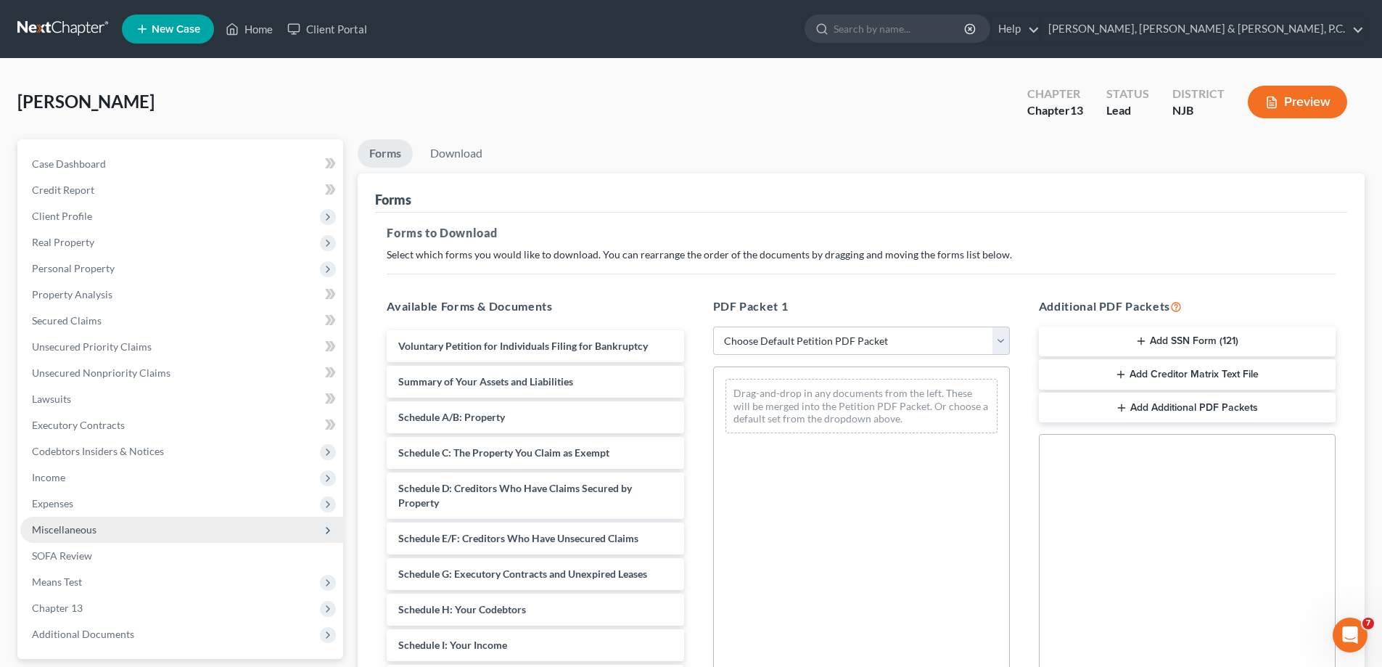
click at [81, 523] on span "Miscellaneous" at bounding box center [64, 529] width 65 height 12
click at [998, 336] on select "Choose Default Petition PDF Packet Complete Bankruptcy Petition (all forms and …" at bounding box center [861, 340] width 297 height 29
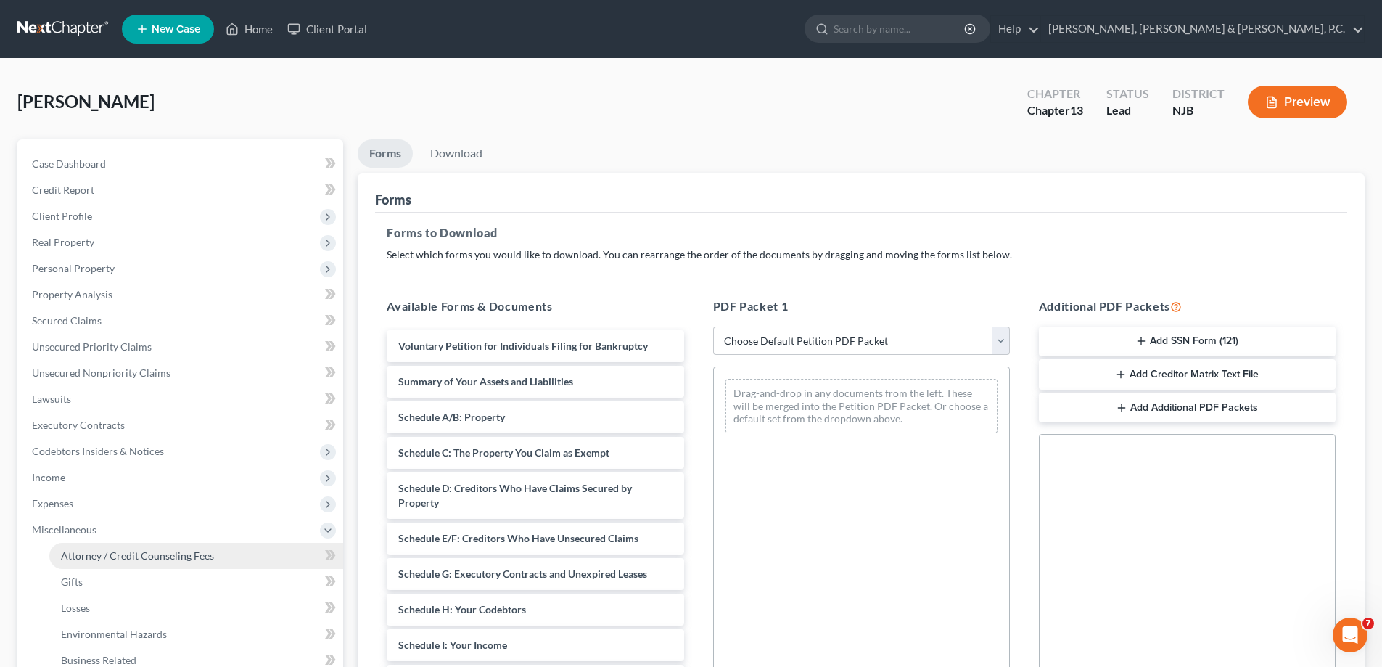
click at [179, 552] on span "Attorney / Credit Counseling Fees" at bounding box center [137, 555] width 153 height 12
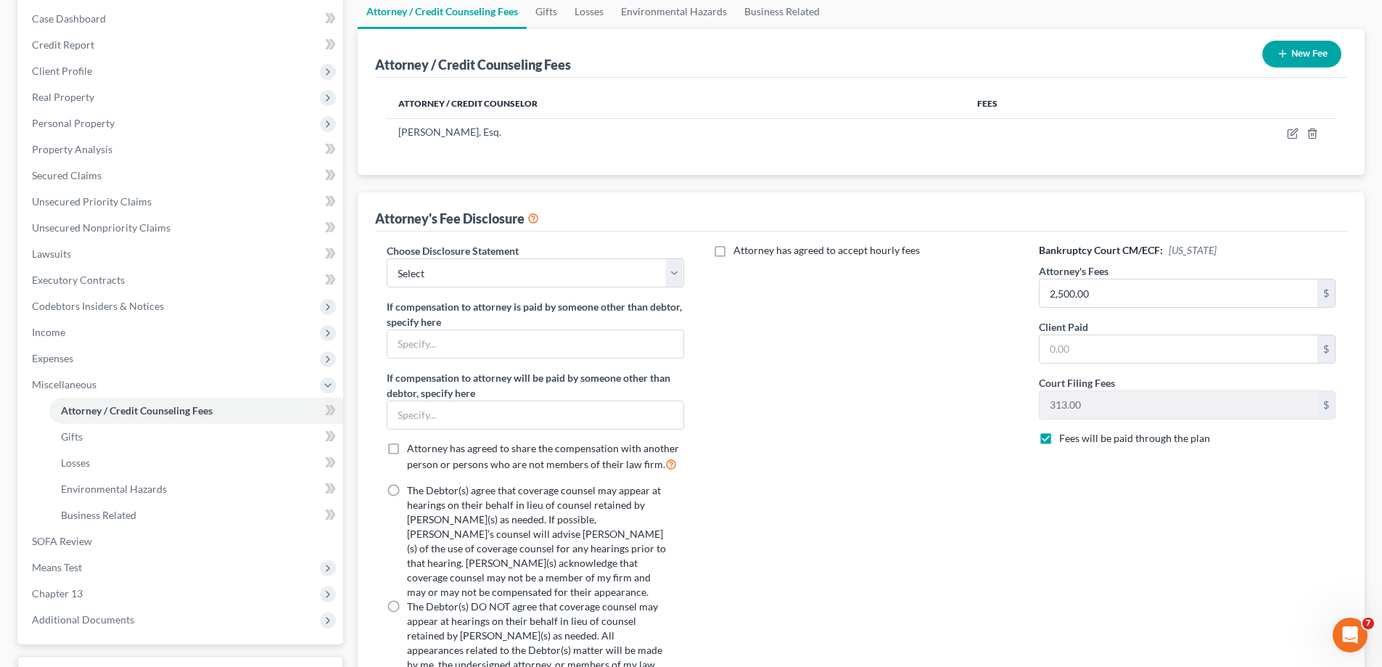
scroll to position [218, 0]
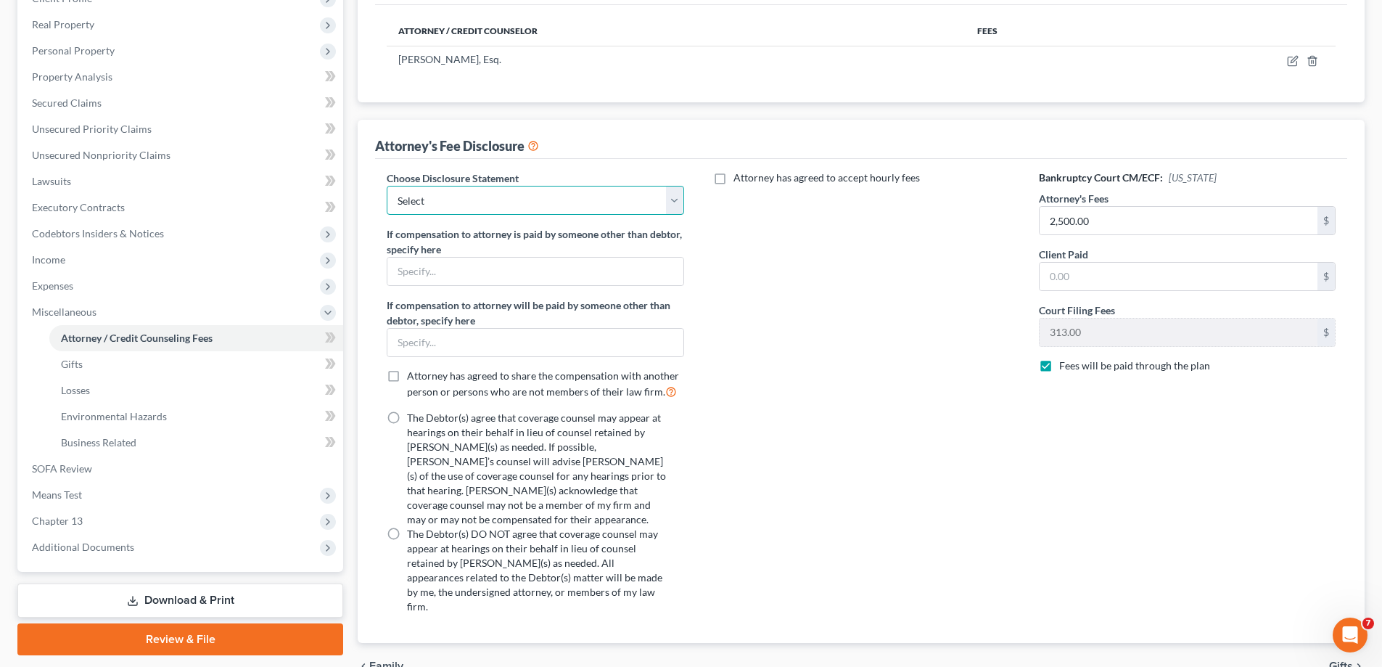
click at [564, 210] on select "Select Disclosure of Comp Chapter 11 Shareholder" at bounding box center [535, 200] width 297 height 29
click at [568, 196] on select "Select Disclosure of Comp Chapter 11 Shareholder" at bounding box center [535, 200] width 297 height 29
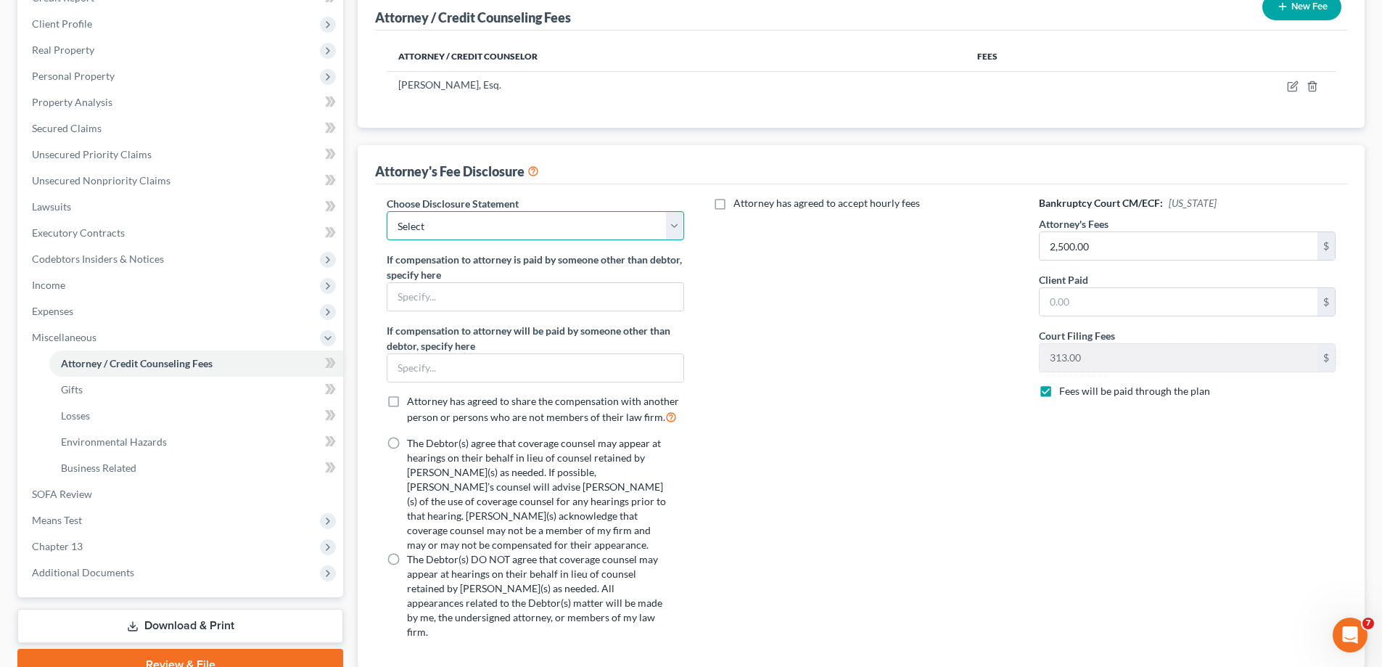
scroll to position [121, 0]
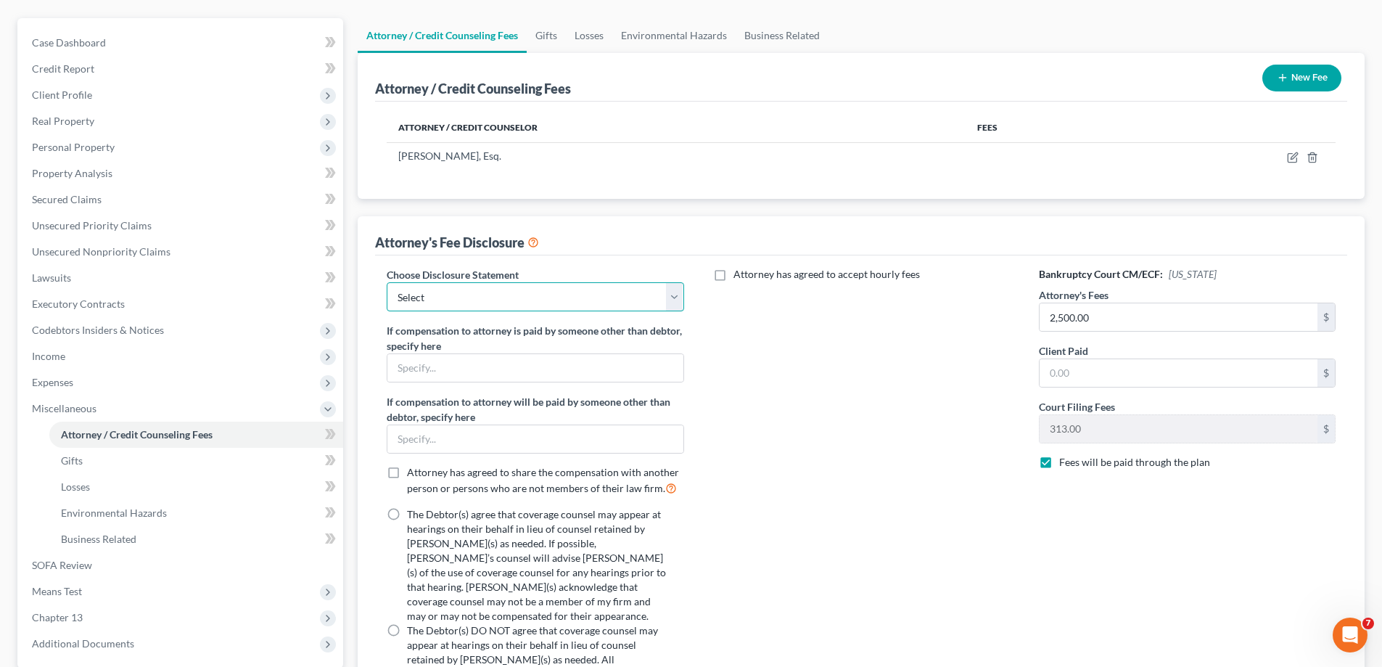
click at [460, 303] on select "Select Disclosure of Comp Chapter 11 Shareholder" at bounding box center [535, 296] width 297 height 29
select select "1"
click at [387, 282] on select "Select Disclosure of Comp Chapter 11 Shareholder" at bounding box center [535, 296] width 297 height 29
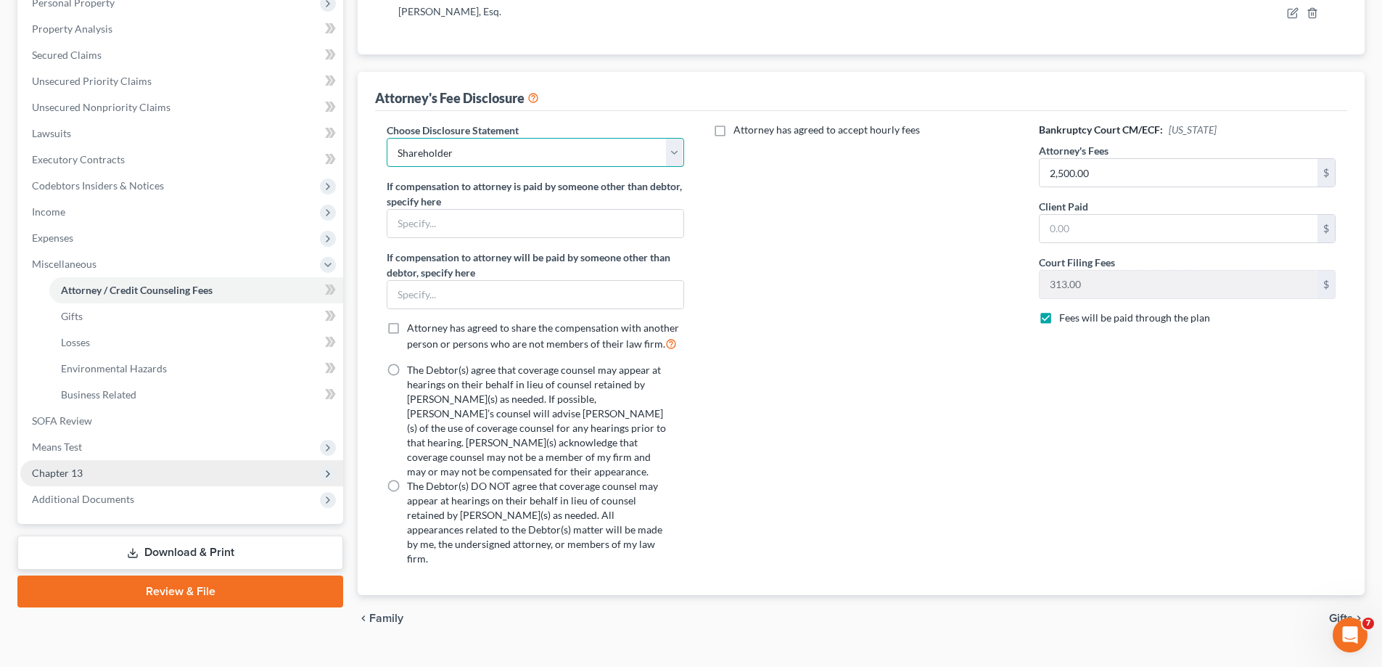
scroll to position [266, 0]
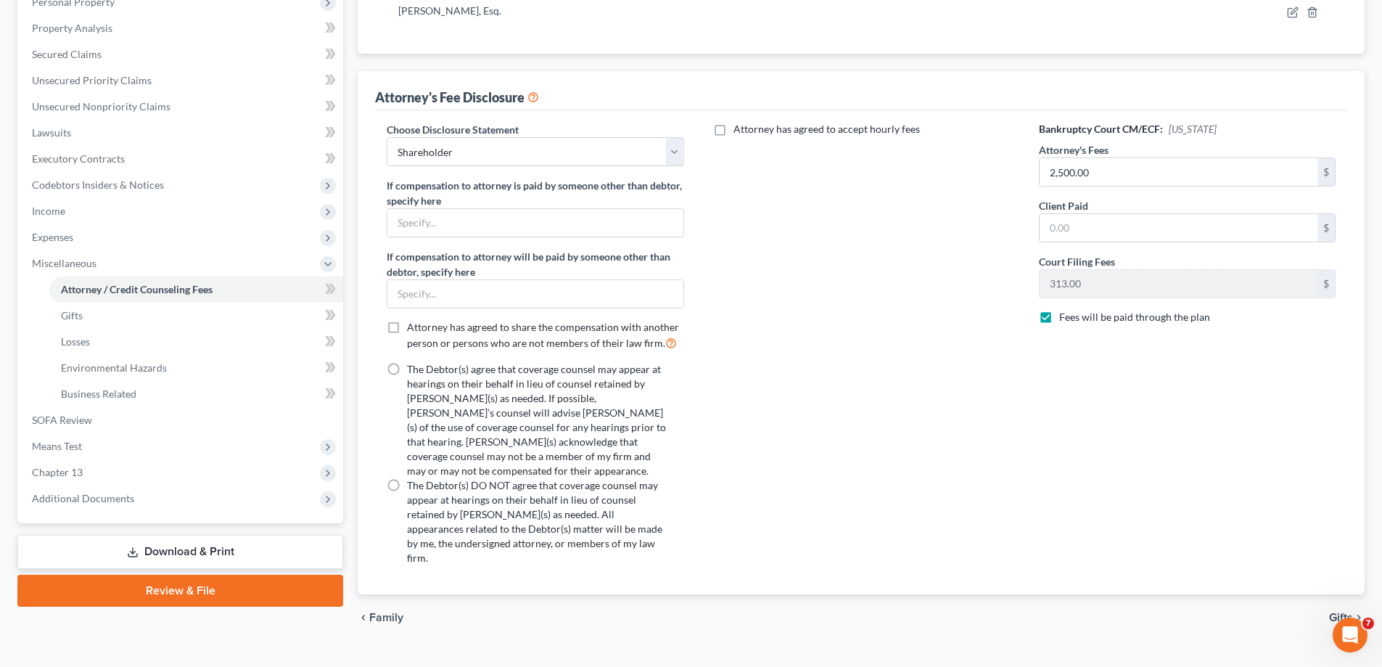
click at [173, 553] on link "Download & Print" at bounding box center [180, 552] width 326 height 34
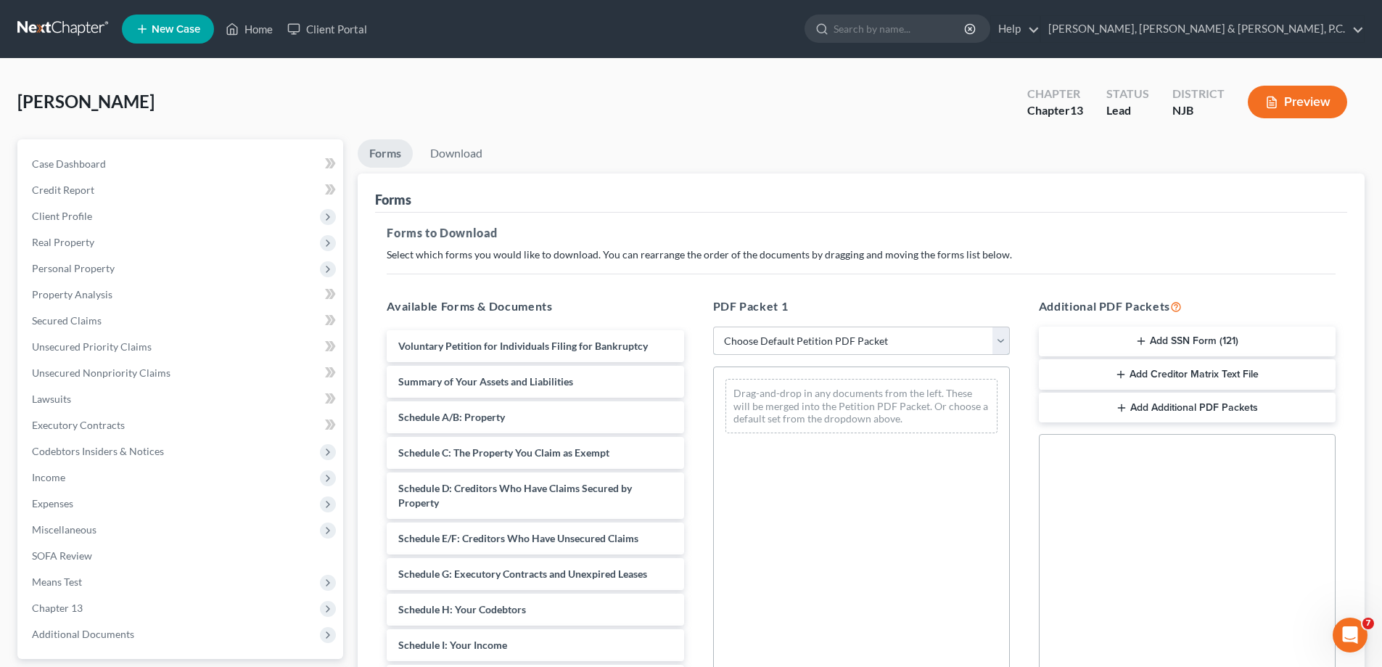
click at [853, 339] on select "Choose Default Petition PDF Packet Complete Bankruptcy Petition (all forms and …" at bounding box center [861, 340] width 297 height 29
select select "0"
click at [713, 326] on select "Choose Default Petition PDF Packet Complete Bankruptcy Petition (all forms and …" at bounding box center [861, 340] width 297 height 29
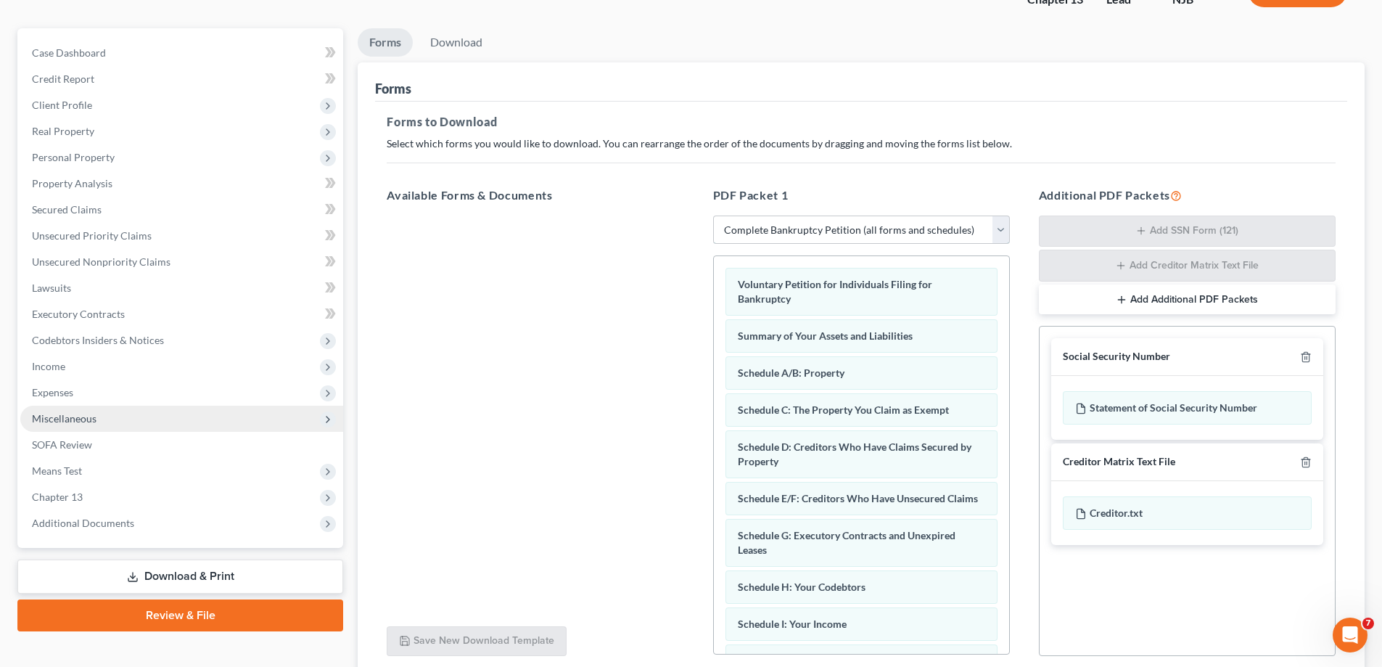
scroll to position [231, 0]
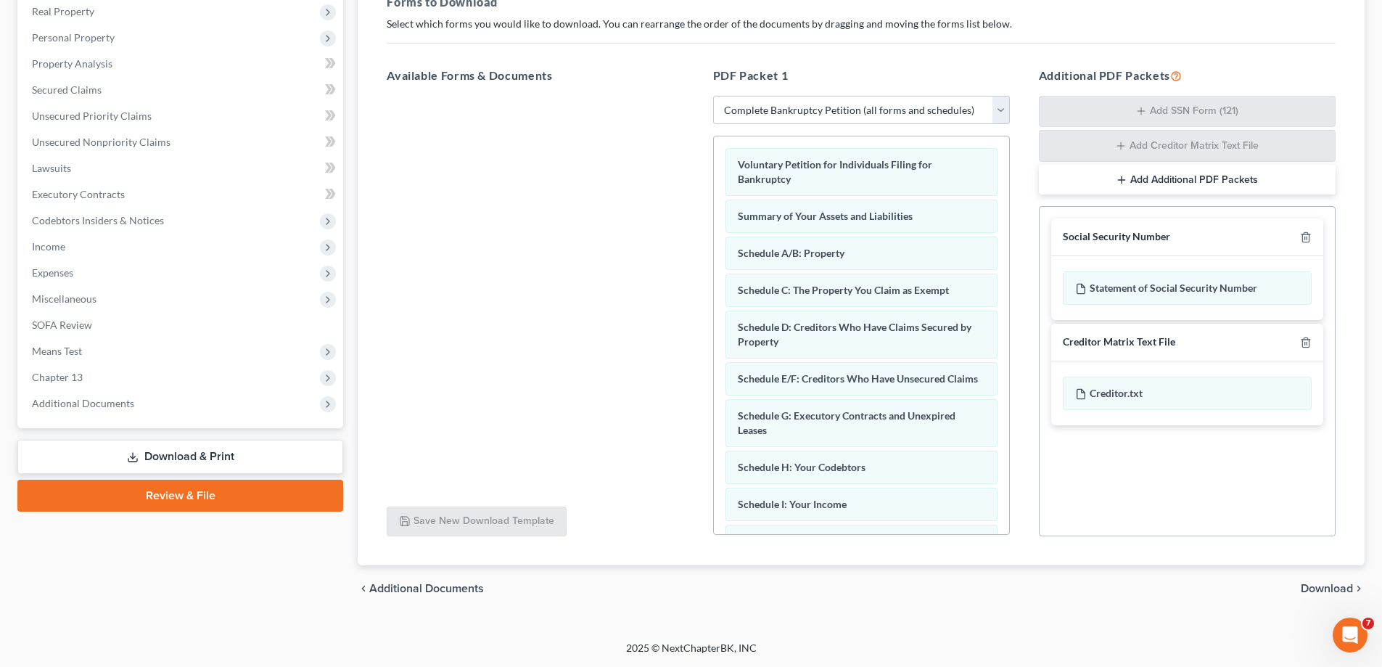
click at [184, 455] on link "Download & Print" at bounding box center [180, 457] width 326 height 34
click at [168, 458] on link "Download & Print" at bounding box center [180, 457] width 326 height 34
click at [136, 454] on icon at bounding box center [133, 457] width 12 height 12
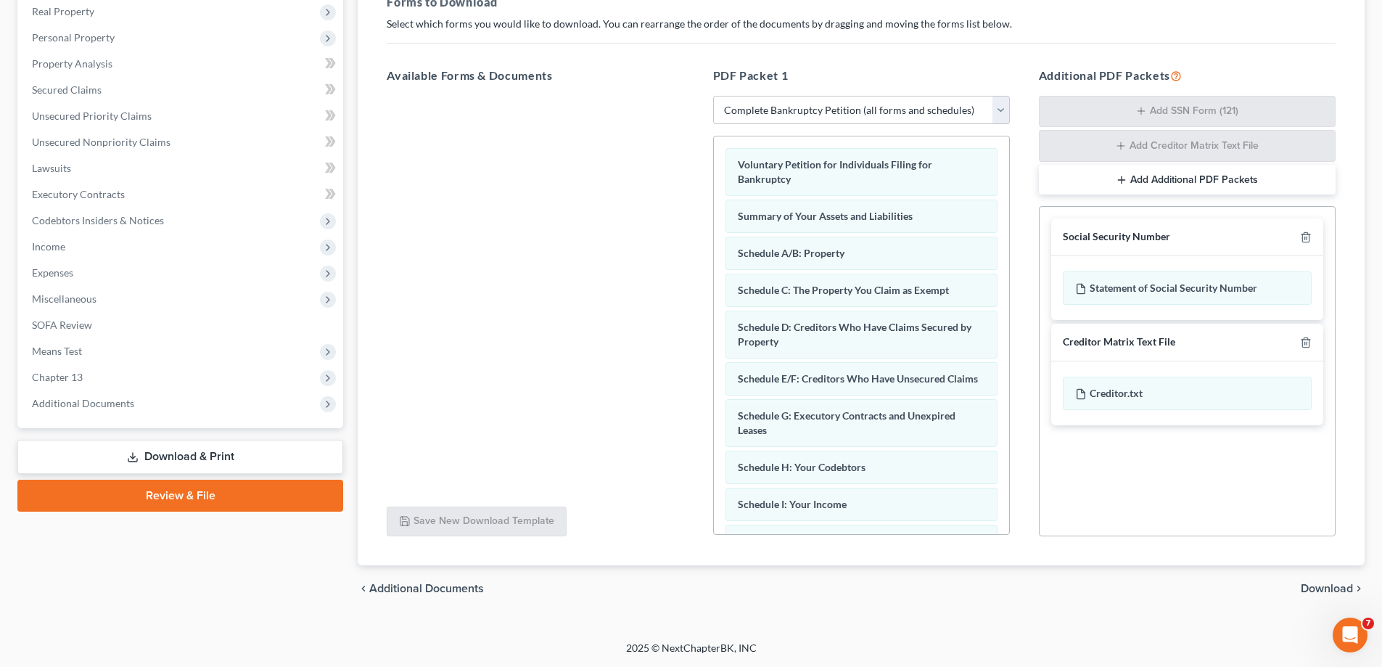
click at [136, 454] on icon at bounding box center [133, 457] width 12 height 12
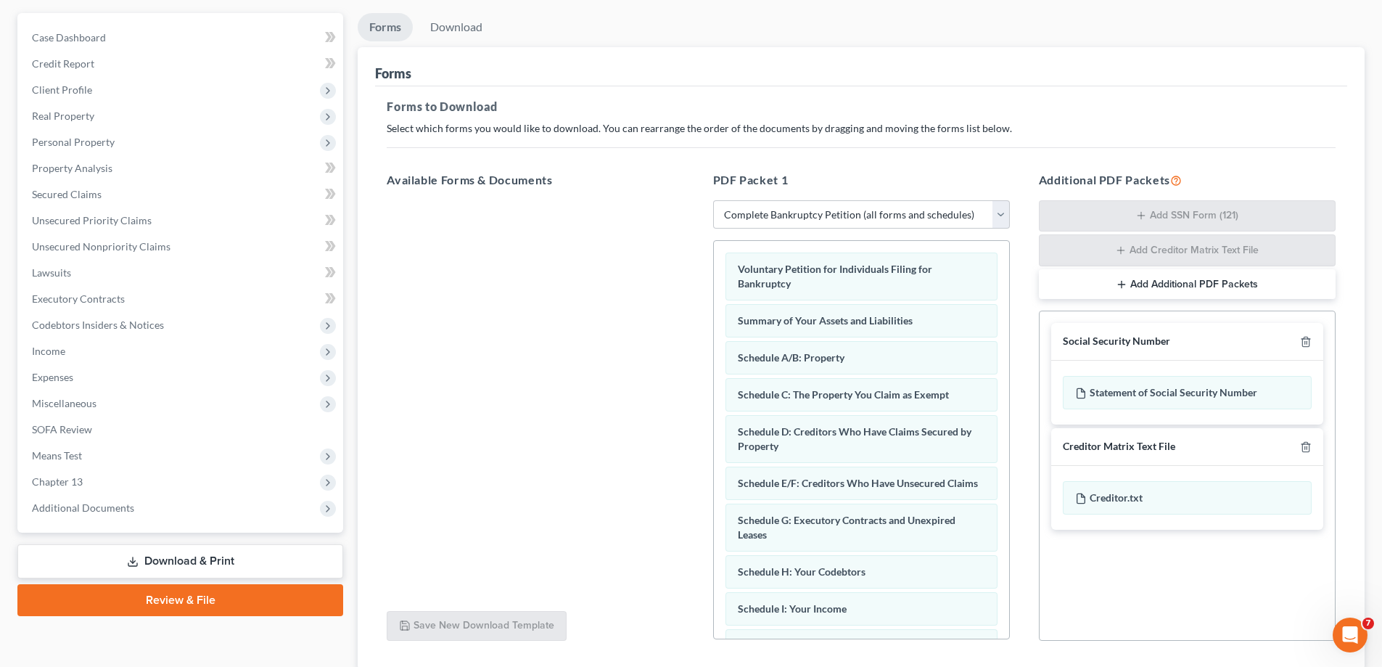
scroll to position [0, 0]
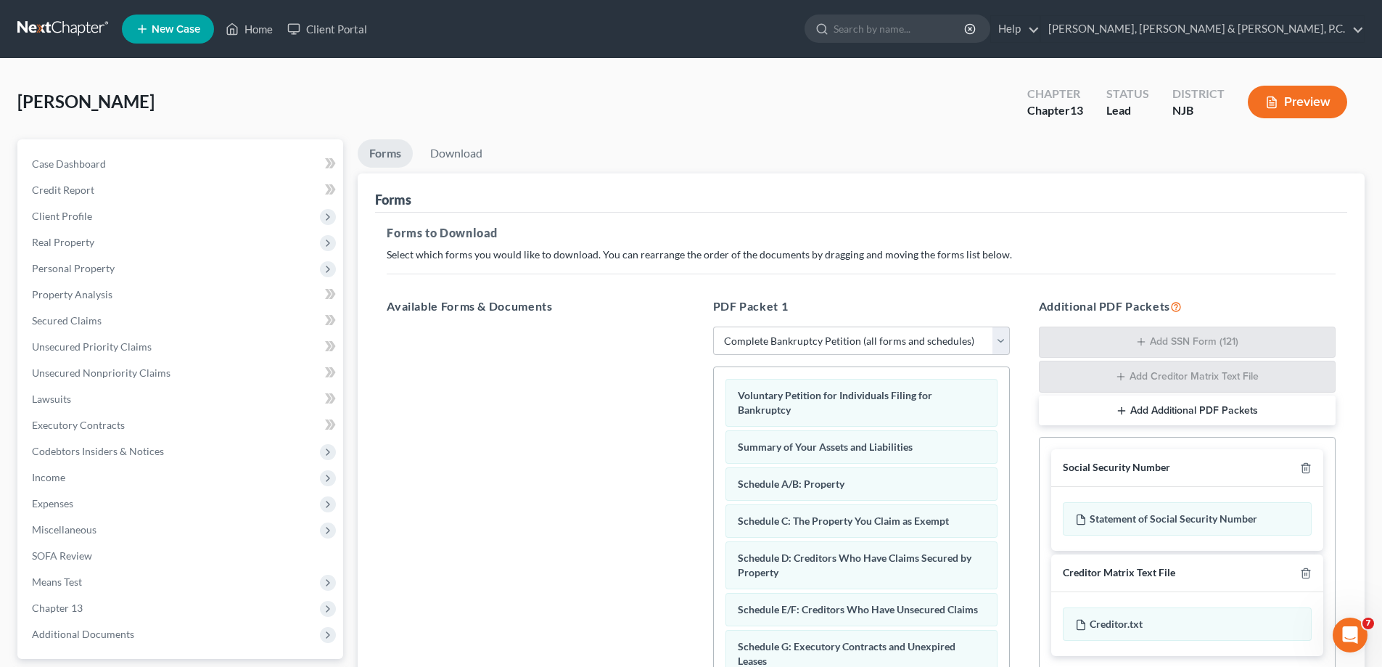
click at [638, 371] on div at bounding box center [535, 525] width 320 height 399
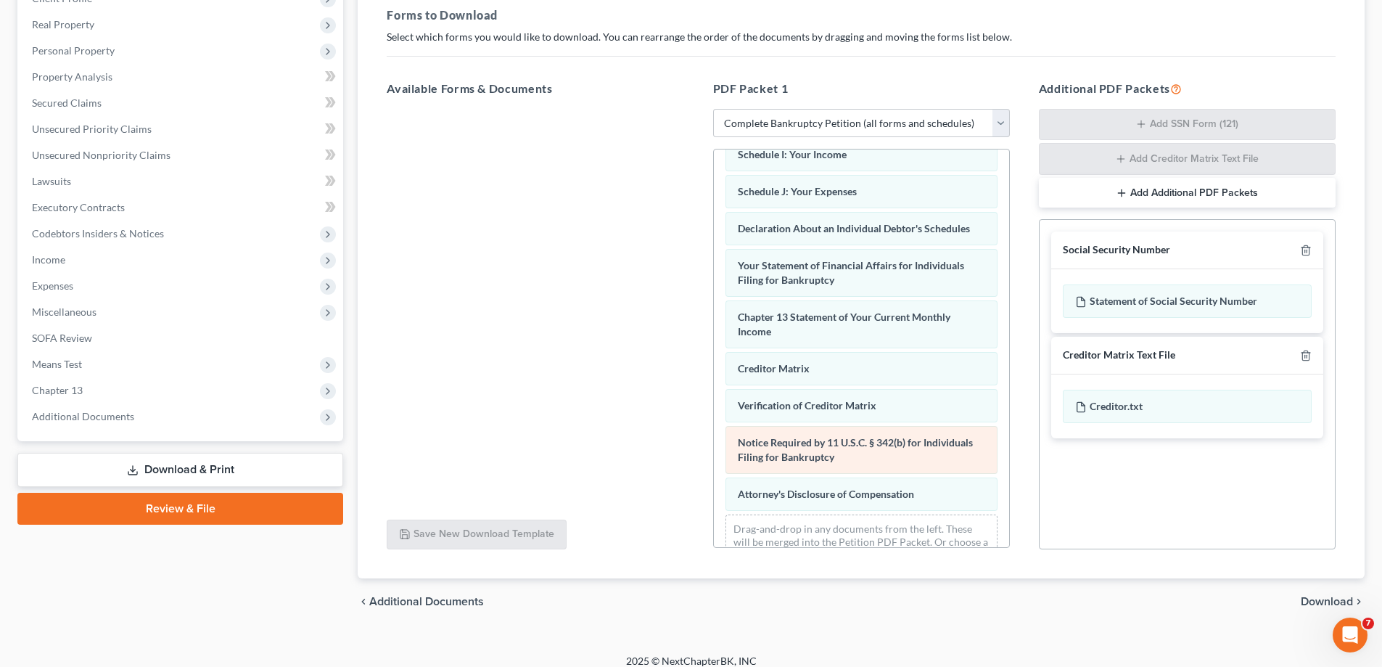
scroll to position [411, 0]
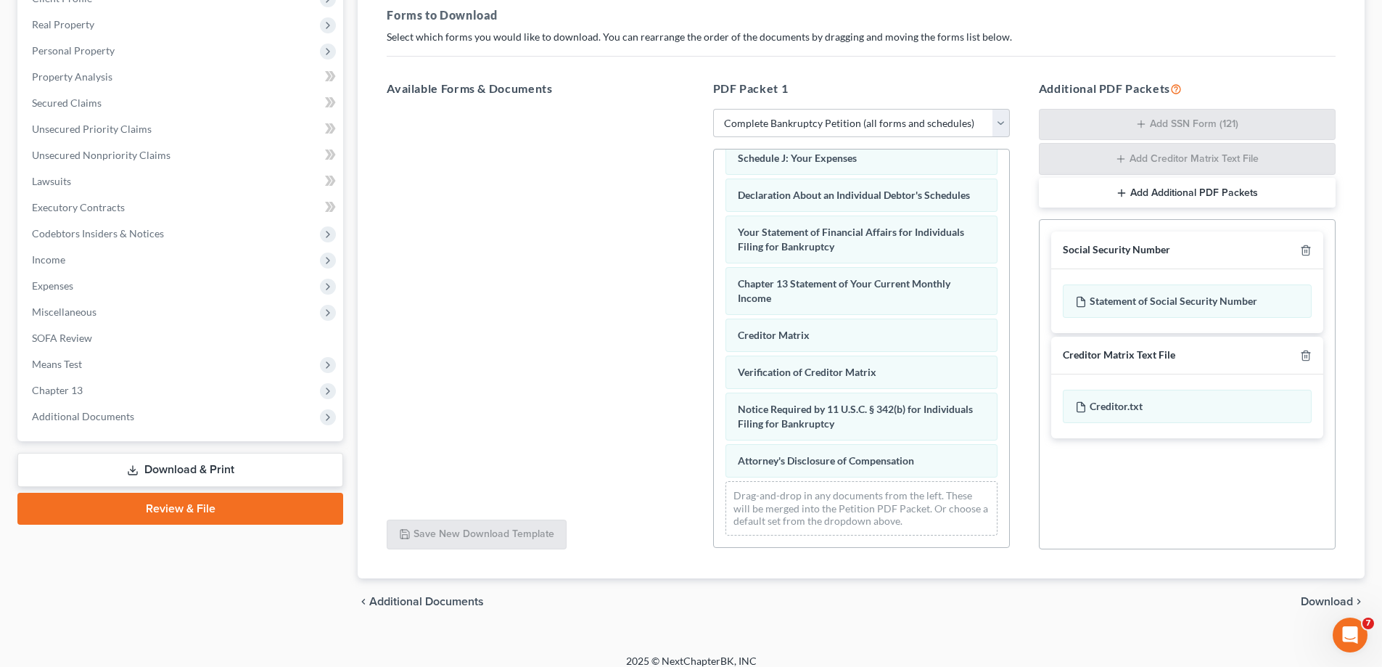
click at [636, 562] on div "Forms to Download Select which forms you would like to download. You can rearra…" at bounding box center [861, 287] width 972 height 584
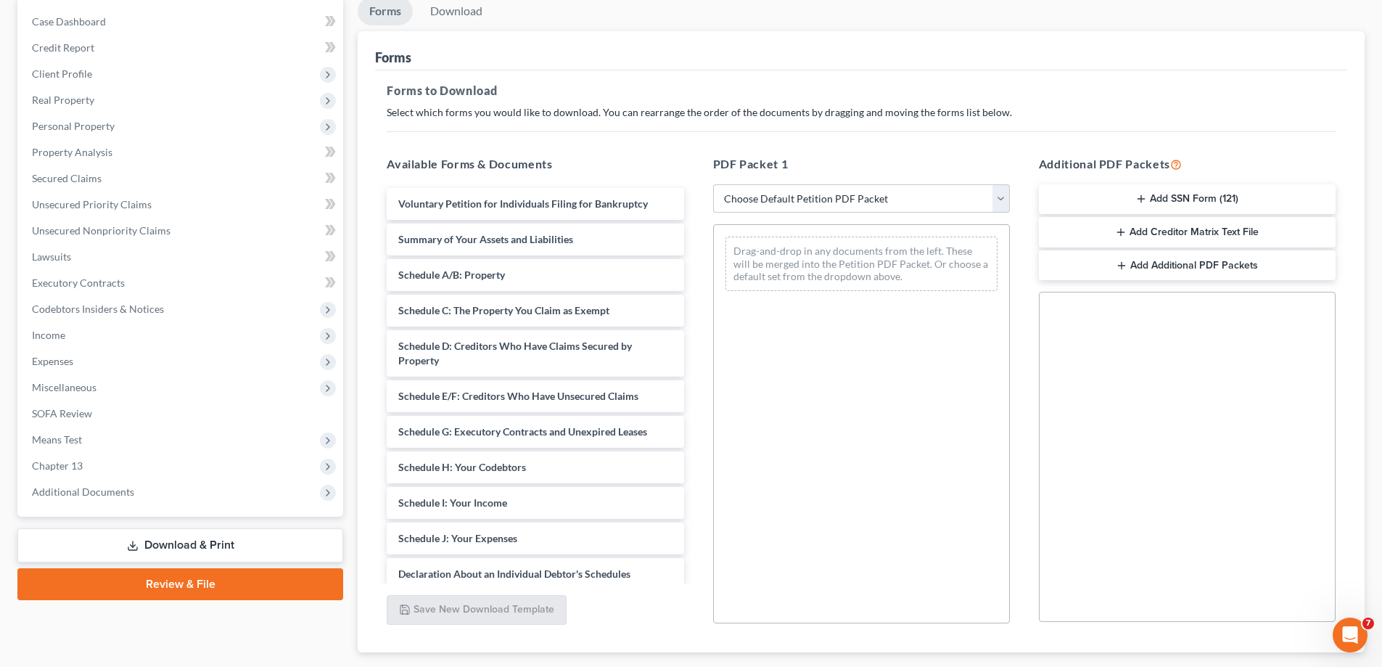
scroll to position [229, 0]
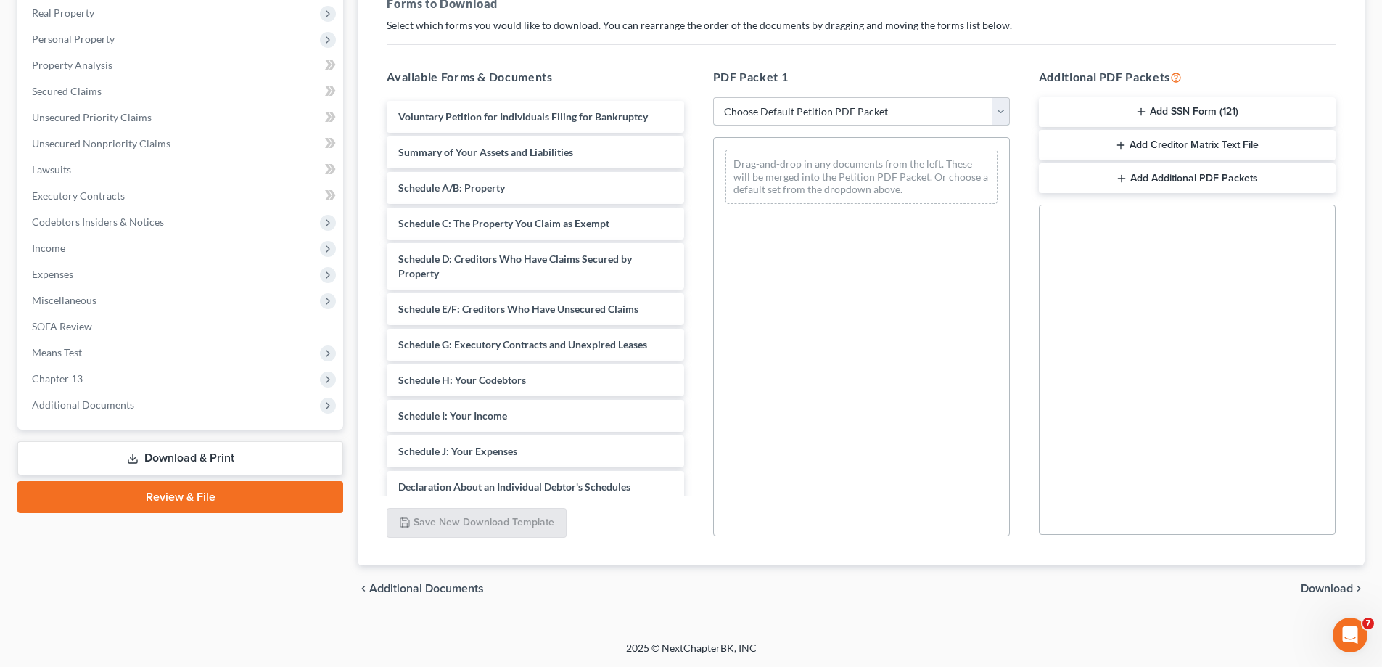
click at [930, 107] on select "Choose Default Petition PDF Packet Complete Bankruptcy Petition (all forms and …" at bounding box center [861, 111] width 297 height 29
select select "0"
click at [713, 97] on select "Choose Default Petition PDF Packet Complete Bankruptcy Petition (all forms and …" at bounding box center [861, 111] width 297 height 29
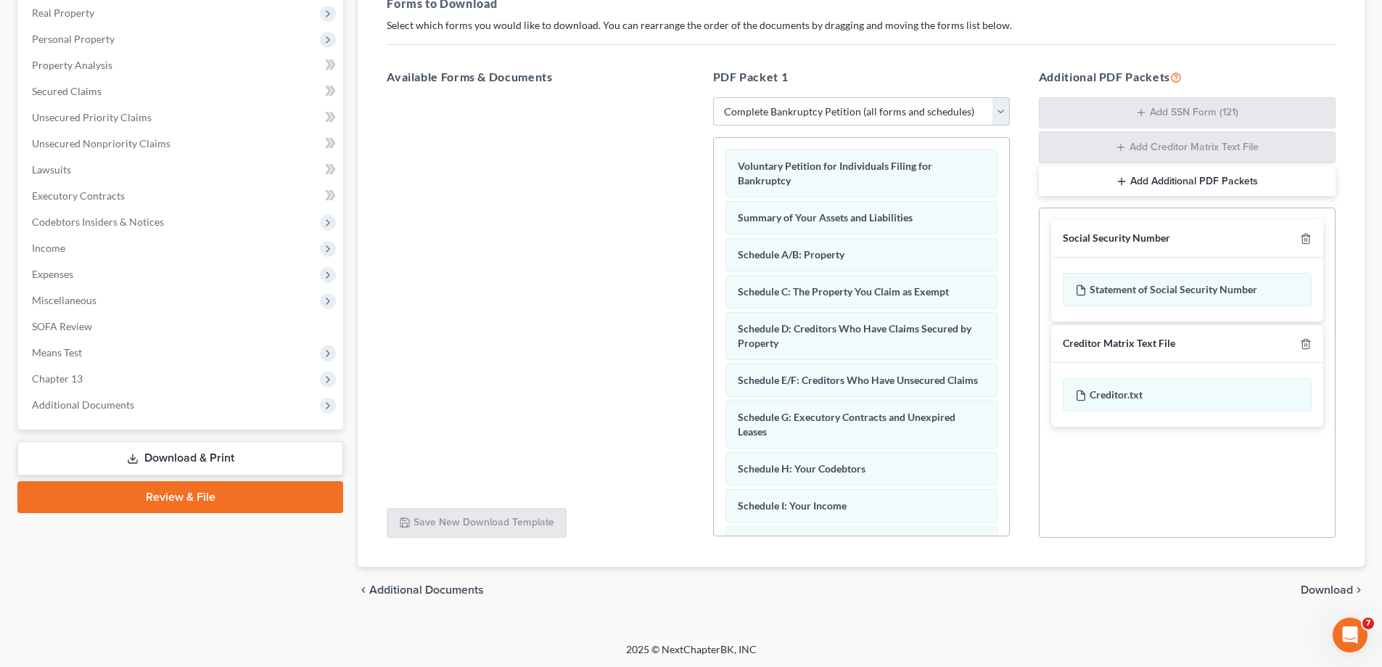
click at [194, 451] on link "Download & Print" at bounding box center [180, 458] width 326 height 34
click at [133, 459] on line at bounding box center [133, 457] width 0 height 6
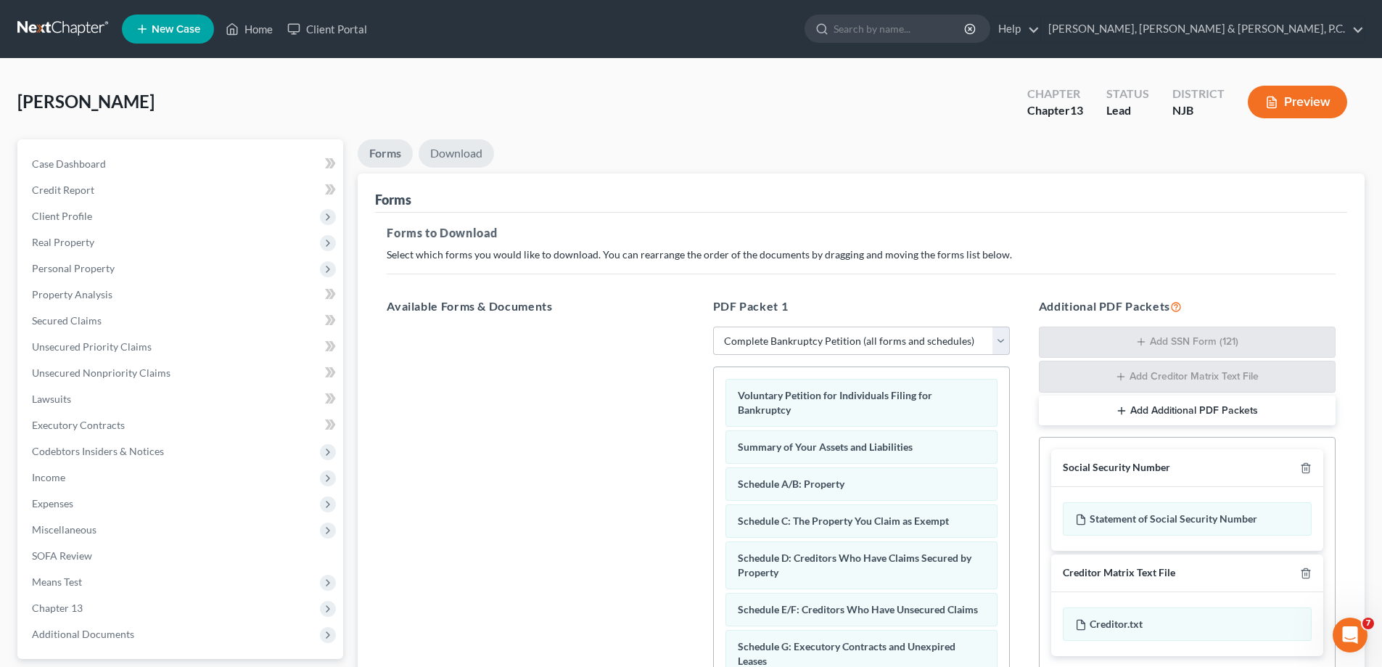
click at [482, 147] on link "Download" at bounding box center [456, 153] width 75 height 28
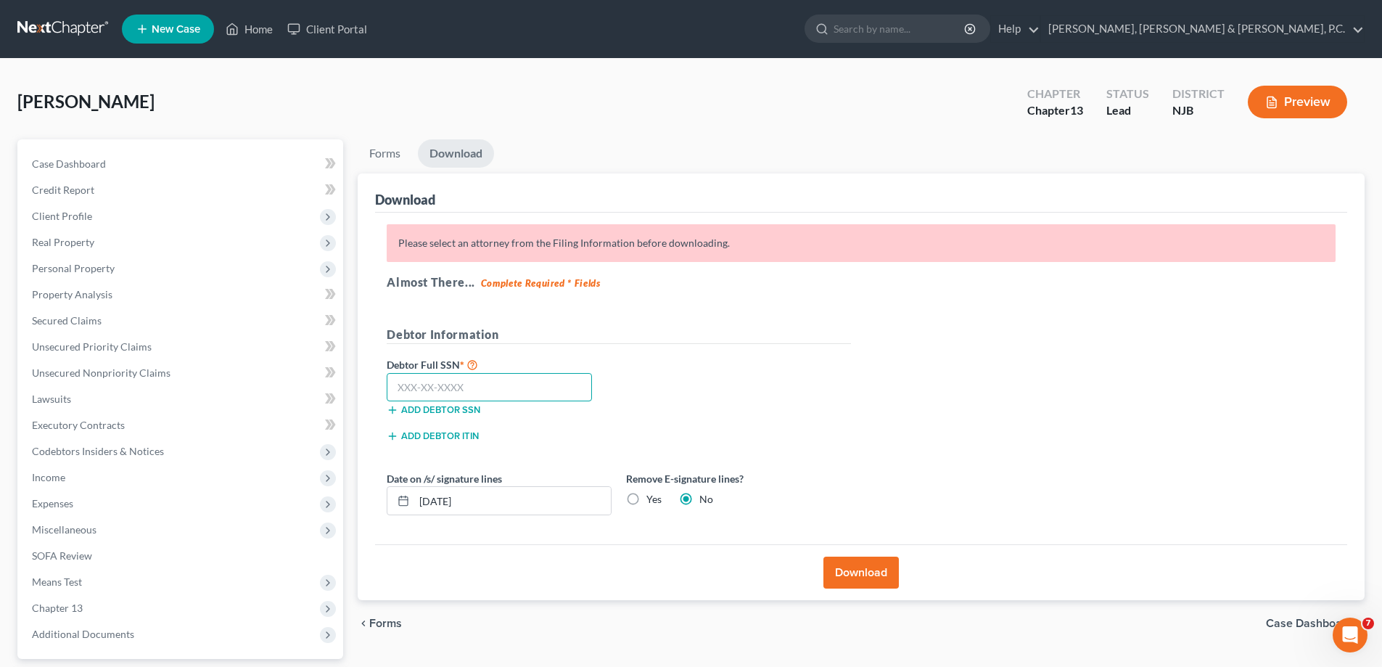
click at [394, 387] on input "text" at bounding box center [489, 387] width 205 height 29
click at [393, 385] on input "text" at bounding box center [489, 387] width 205 height 29
type input "130-74-3237"
click at [704, 378] on div "Debtor Full SSN * 130-74-3237 Add debtor SSN" at bounding box center [618, 392] width 479 height 73
click at [860, 575] on button "Download" at bounding box center [860, 572] width 75 height 32
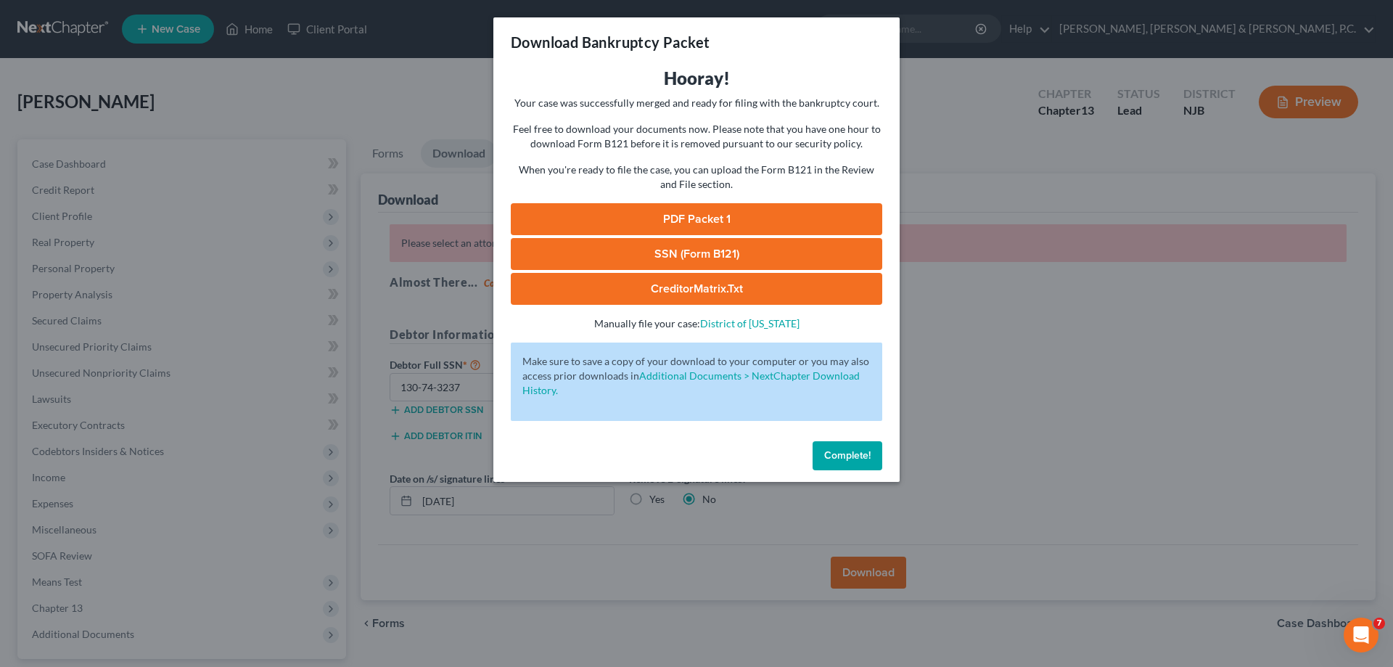
click at [672, 213] on link "PDF Packet 1" at bounding box center [696, 219] width 371 height 32
click at [834, 456] on span "Complete!" at bounding box center [847, 455] width 46 height 12
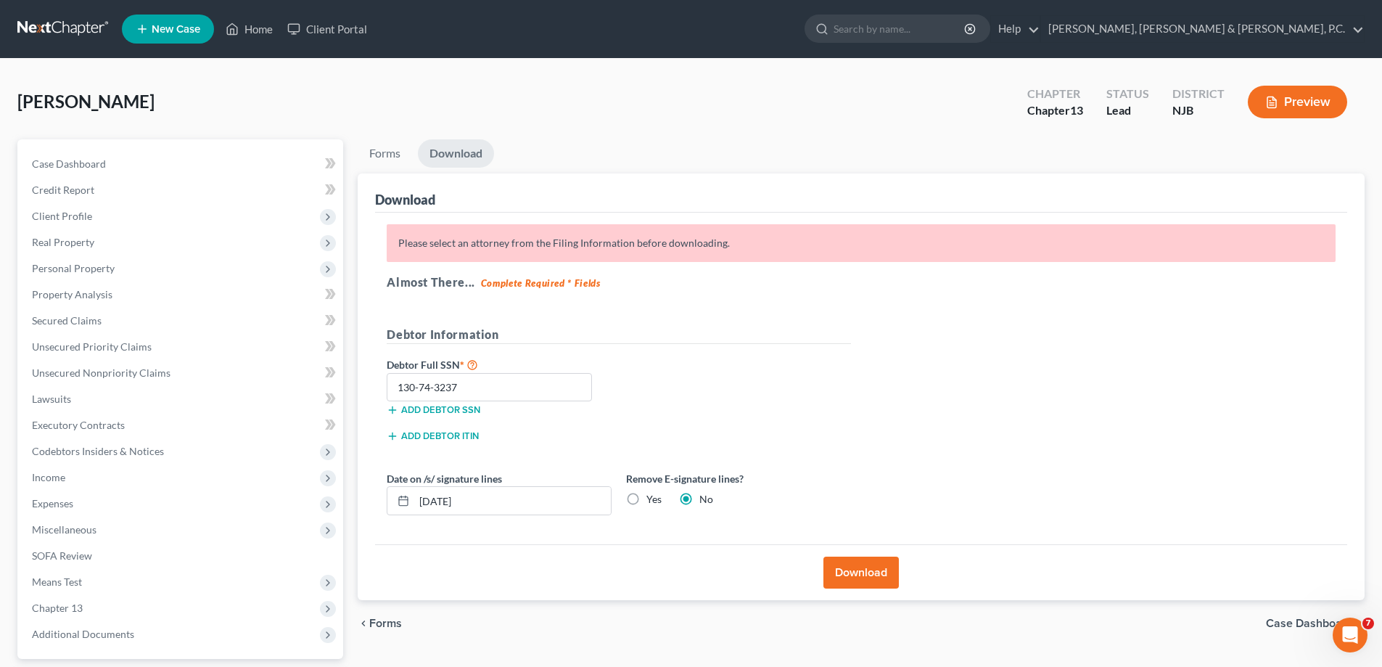
click at [96, 22] on link at bounding box center [63, 29] width 93 height 26
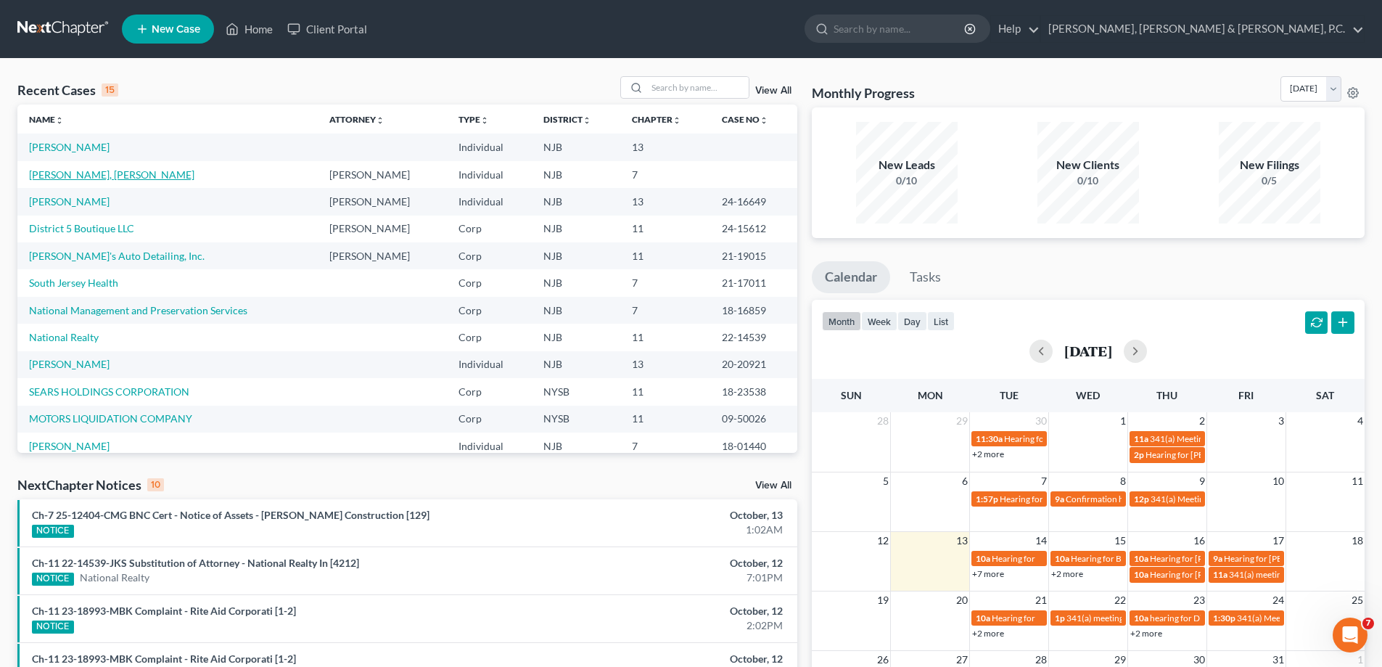
click at [61, 173] on link "[PERSON_NAME], [PERSON_NAME]" at bounding box center [111, 174] width 165 height 12
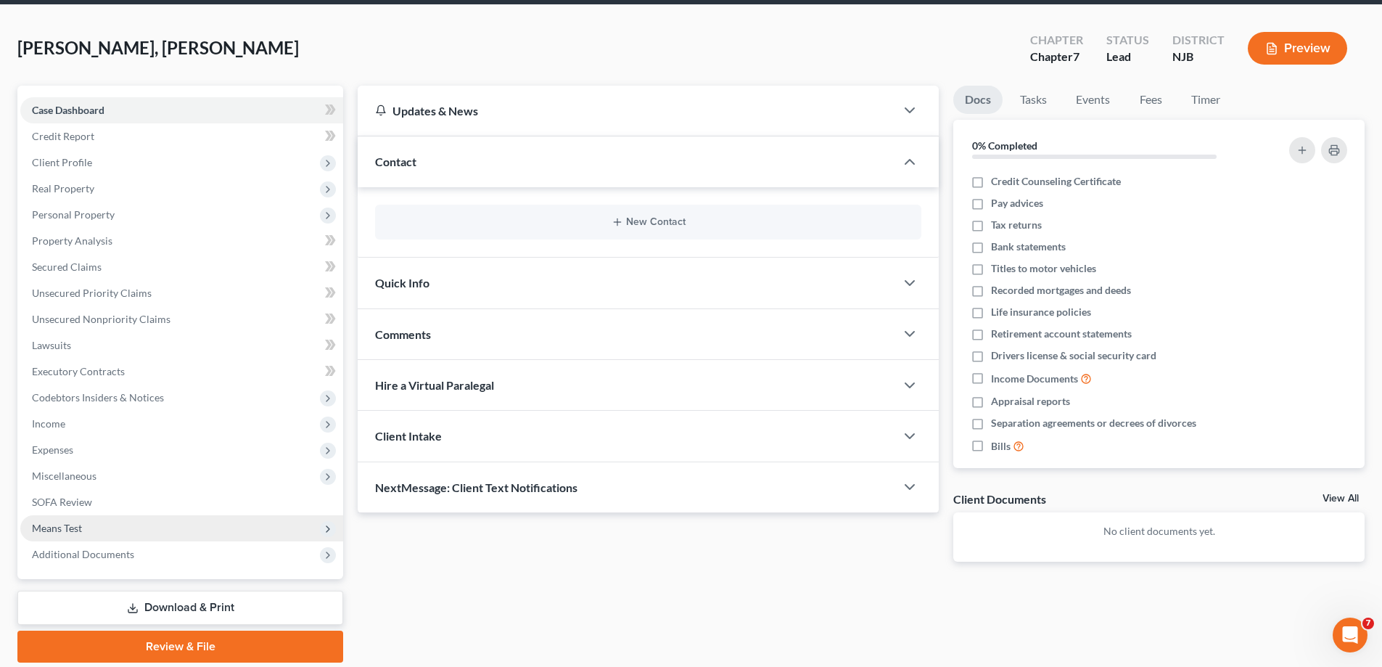
scroll to position [104, 0]
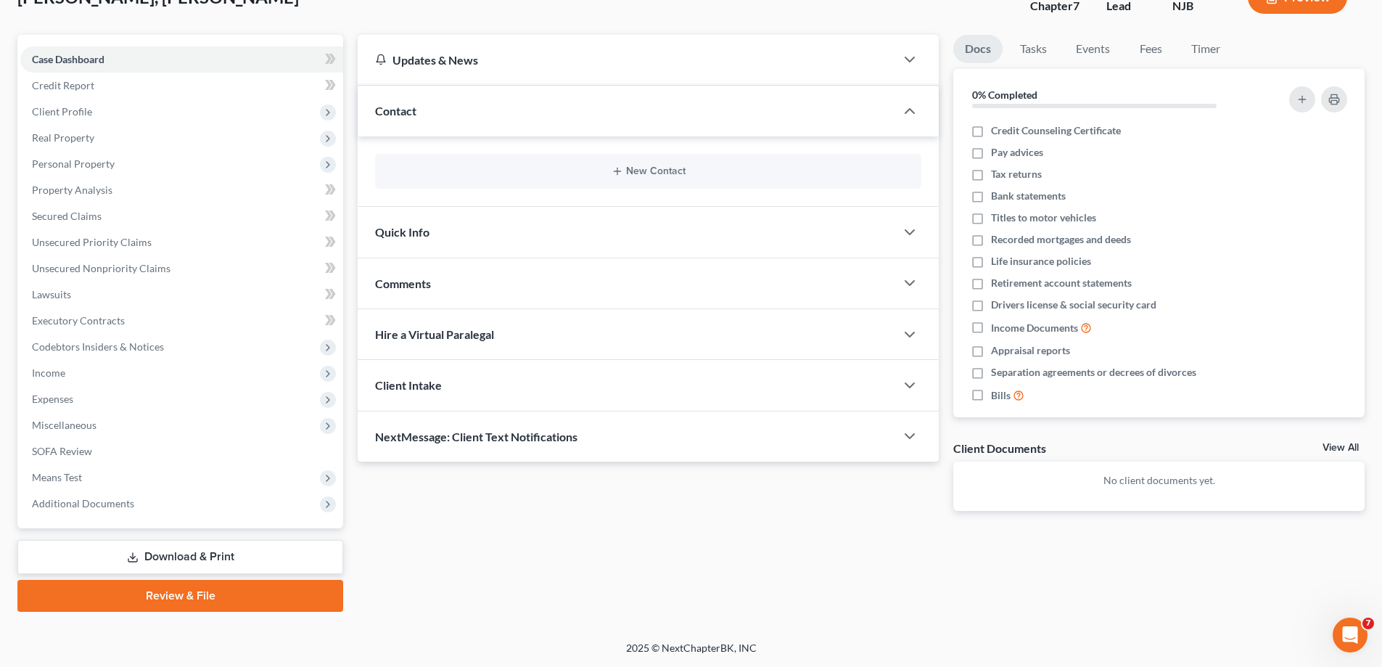
click at [172, 556] on link "Download & Print" at bounding box center [180, 557] width 326 height 34
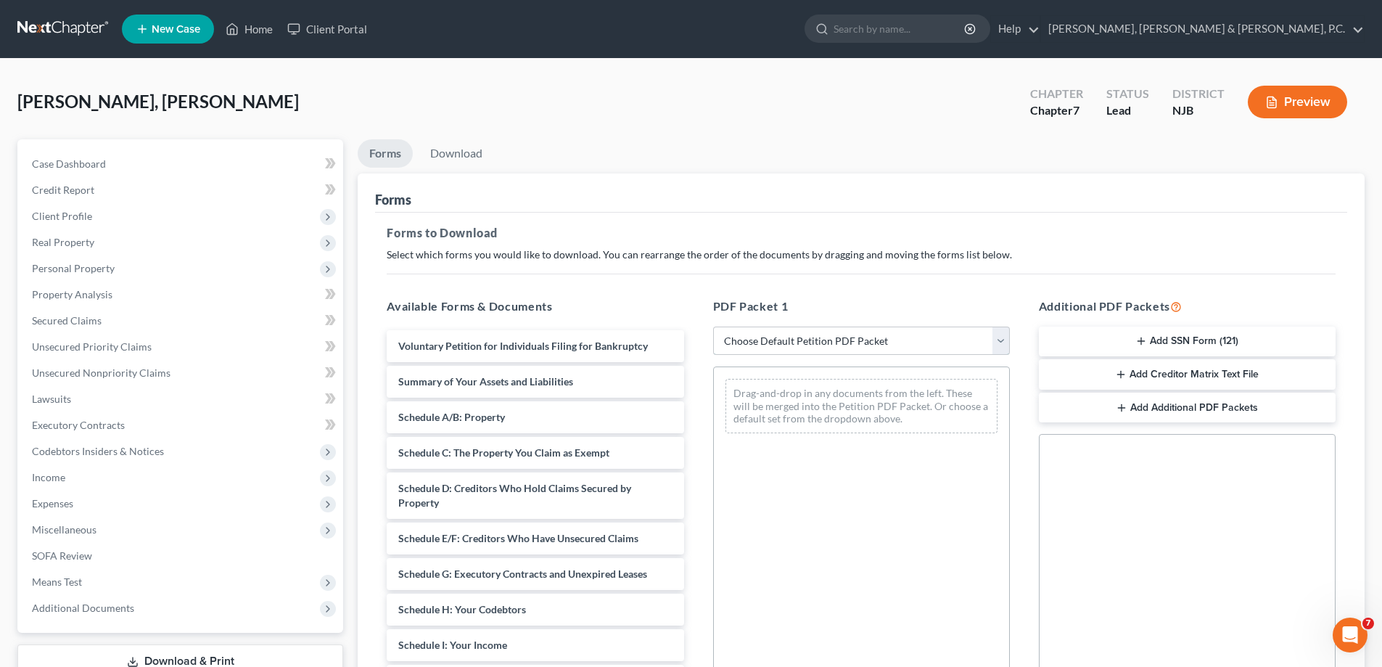
click at [774, 335] on select "Choose Default Petition PDF Packet Complete Bankruptcy Petition (all forms and …" at bounding box center [861, 340] width 297 height 29
select select "0"
click at [718, 326] on select "Choose Default Petition PDF Packet Complete Bankruptcy Petition (all forms and …" at bounding box center [861, 340] width 297 height 29
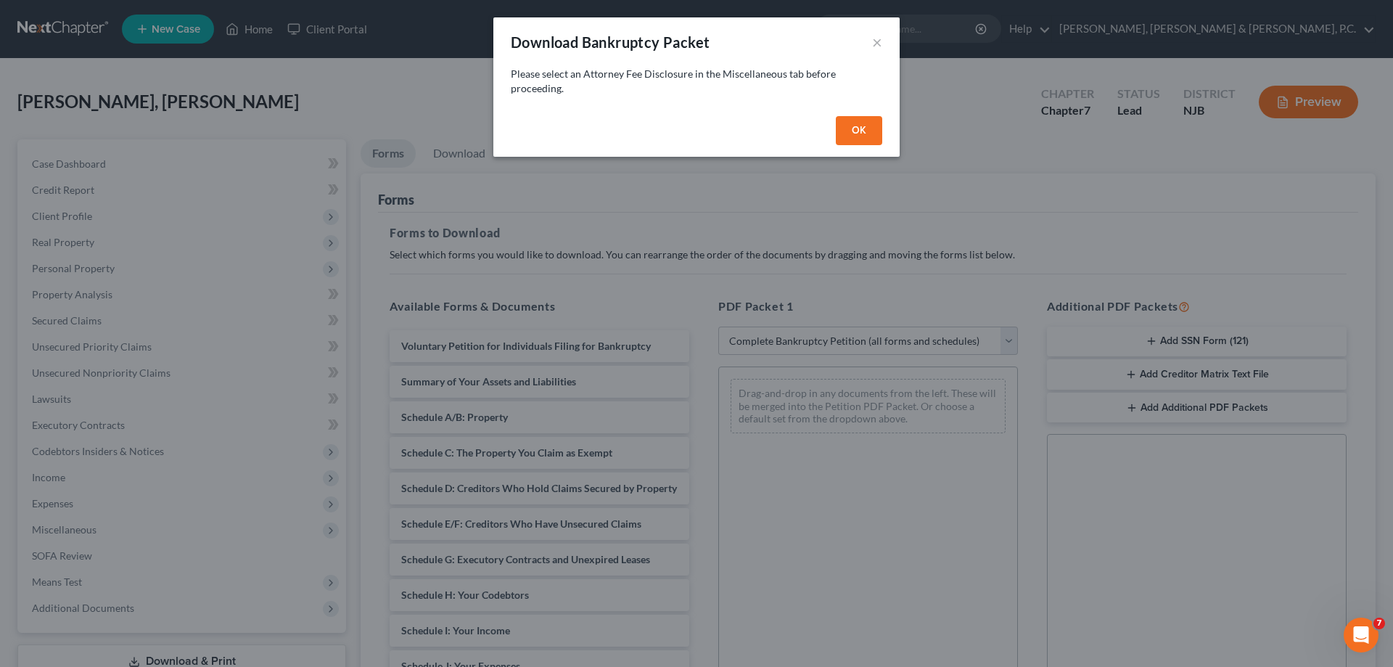
click at [860, 128] on button "OK" at bounding box center [859, 130] width 46 height 29
select select
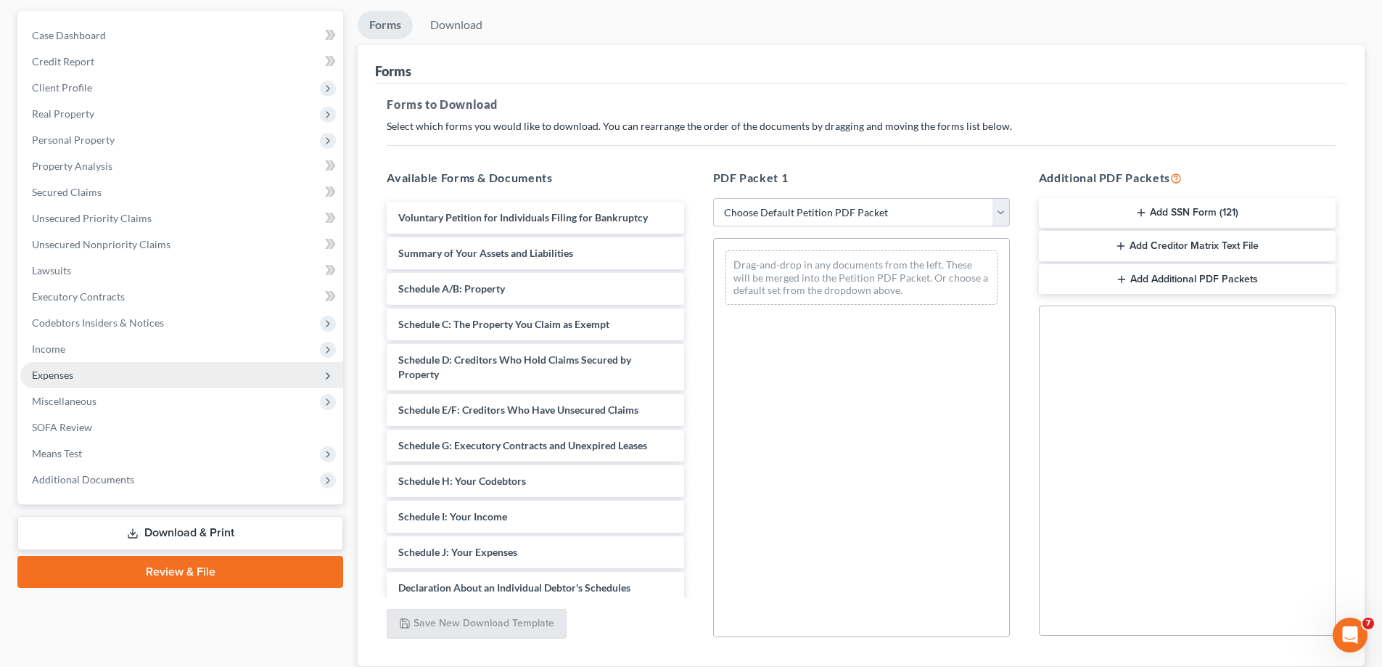
scroll to position [218, 0]
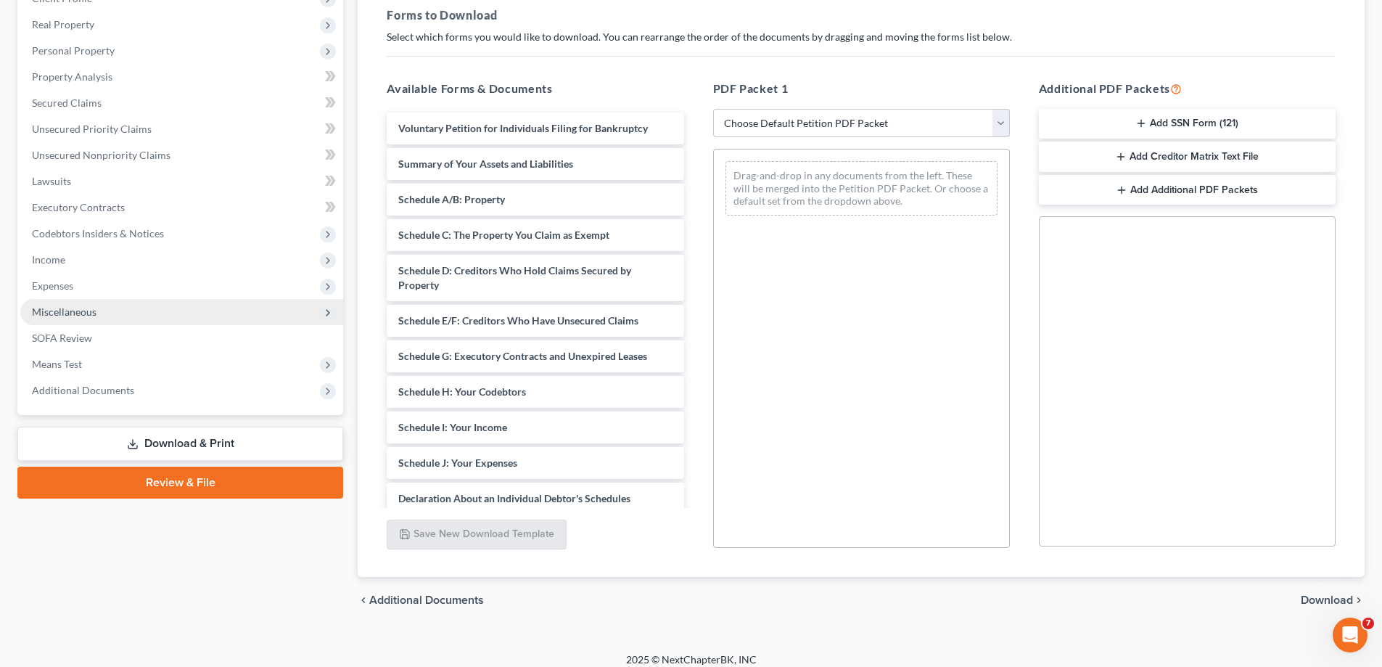
click at [81, 316] on span "Miscellaneous" at bounding box center [64, 311] width 65 height 12
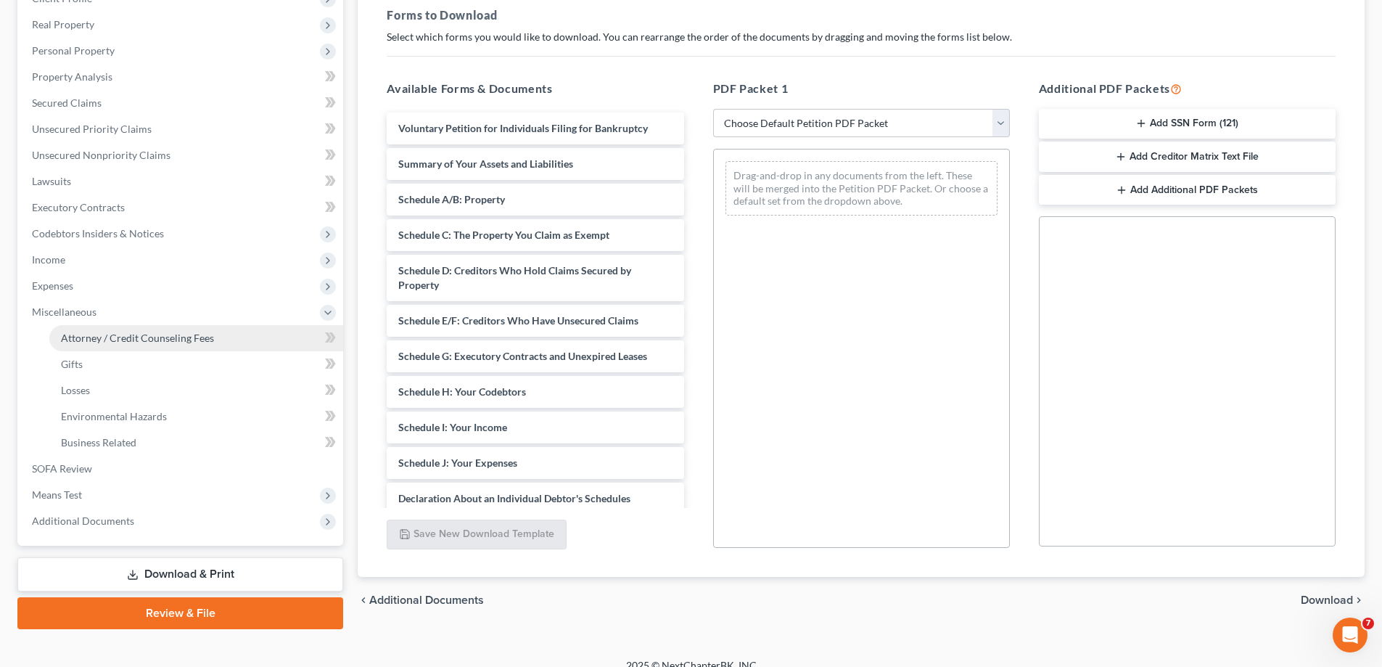
click at [130, 341] on span "Attorney / Credit Counseling Fees" at bounding box center [137, 338] width 153 height 12
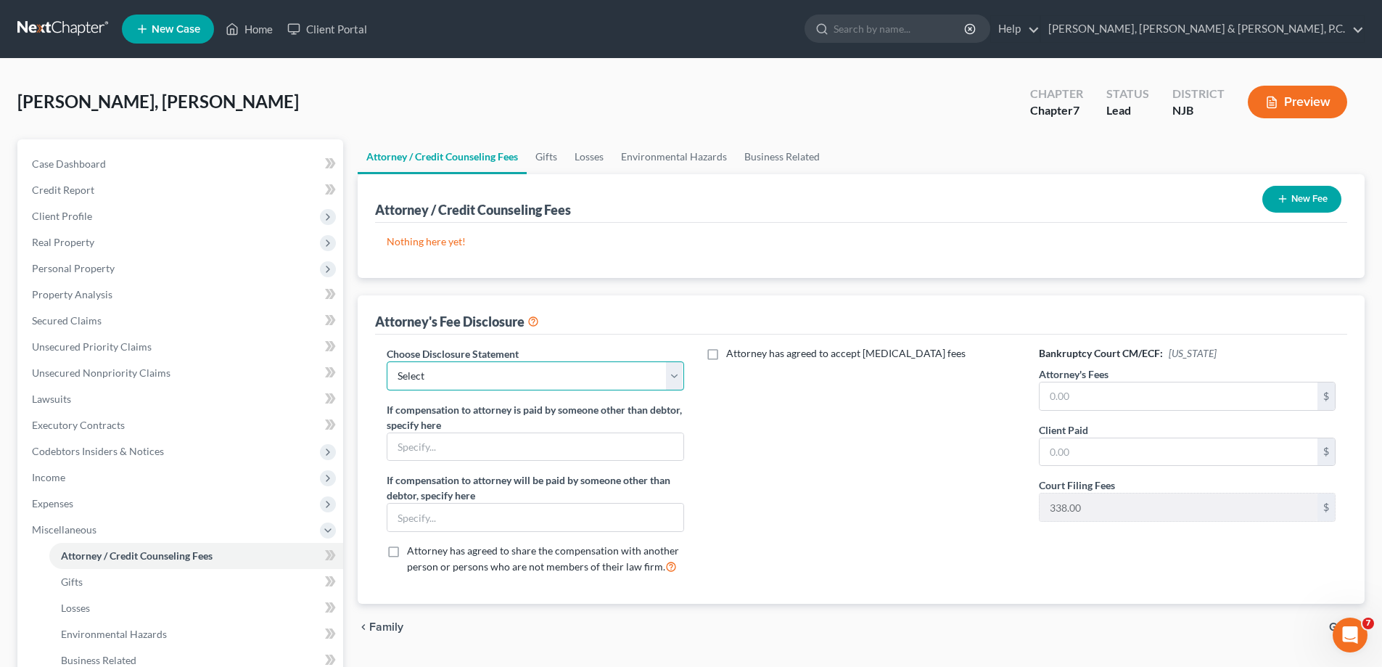
click at [459, 378] on select "Select Disclosure of Comp Chapter 11 Shareholder" at bounding box center [535, 375] width 297 height 29
select select "1"
click at [387, 361] on select "Select Disclosure of Comp Chapter 11 Shareholder" at bounding box center [535, 375] width 297 height 29
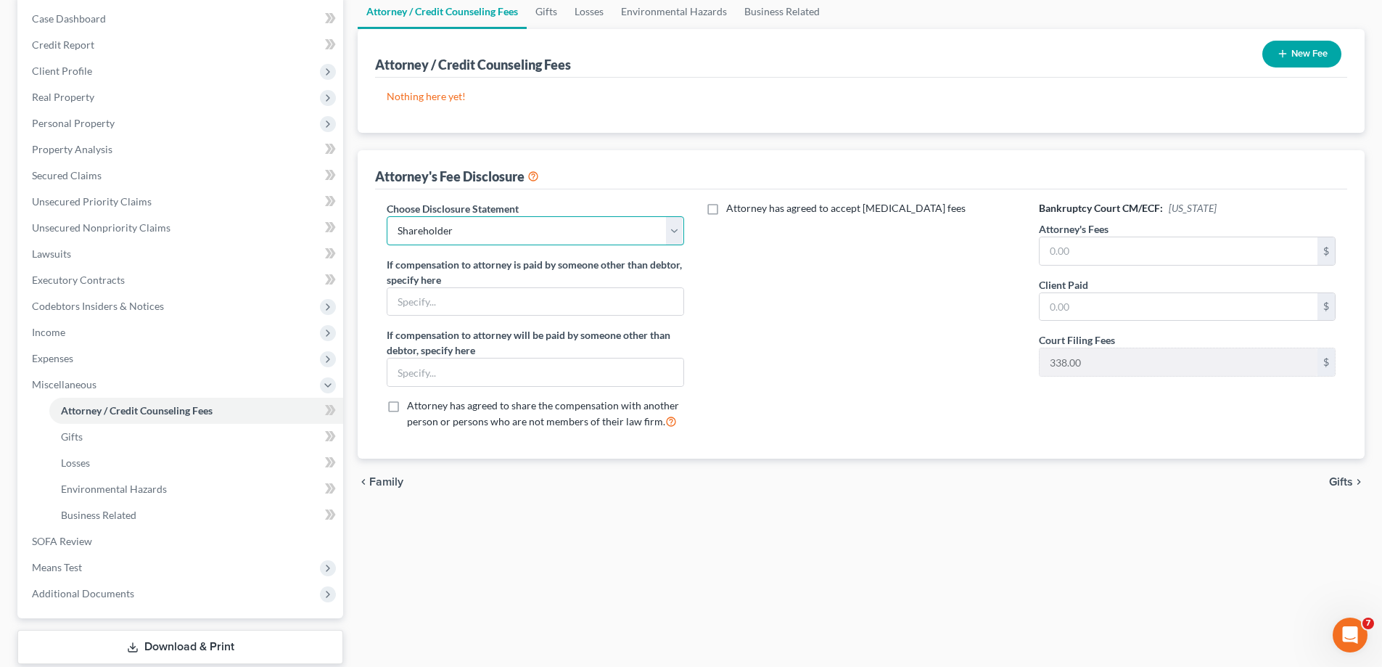
scroll to position [218, 0]
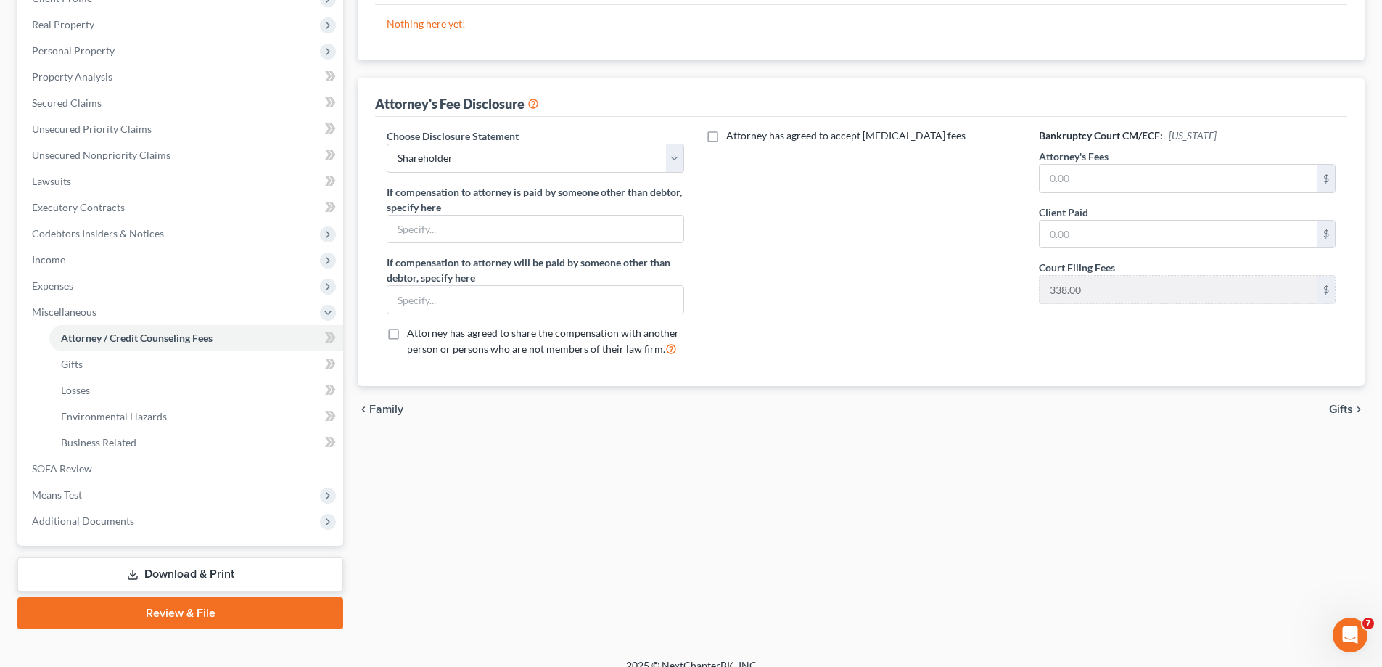
click at [199, 570] on link "Download & Print" at bounding box center [180, 574] width 326 height 34
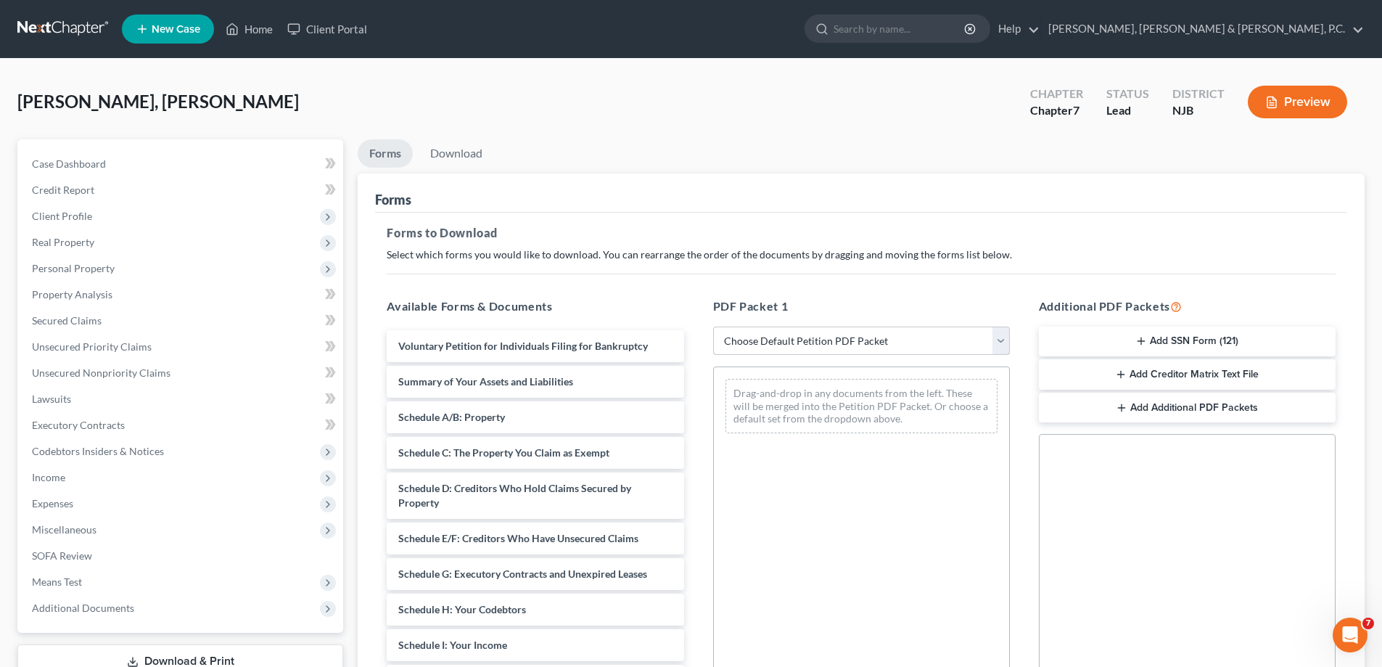
click at [789, 336] on select "Choose Default Petition PDF Packet Complete Bankruptcy Petition (all forms and …" at bounding box center [861, 340] width 297 height 29
select select "0"
click at [713, 326] on select "Choose Default Petition PDF Packet Complete Bankruptcy Petition (all forms and …" at bounding box center [861, 340] width 297 height 29
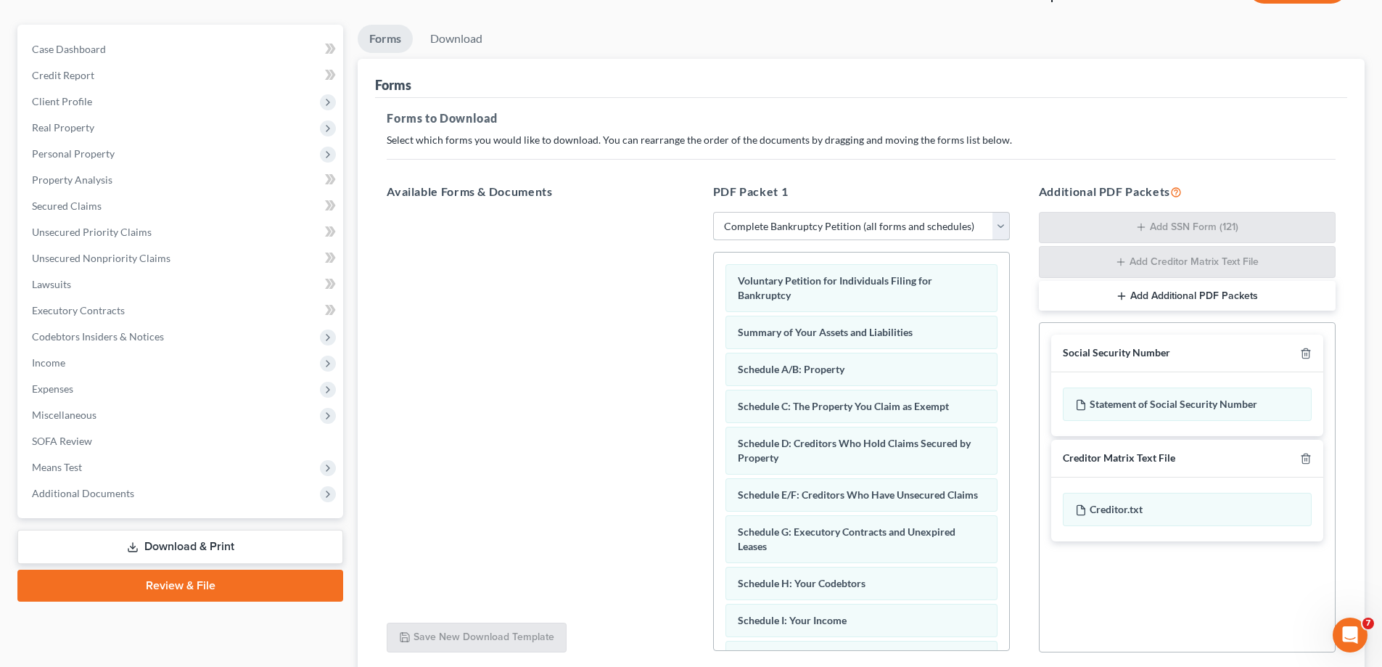
scroll to position [231, 0]
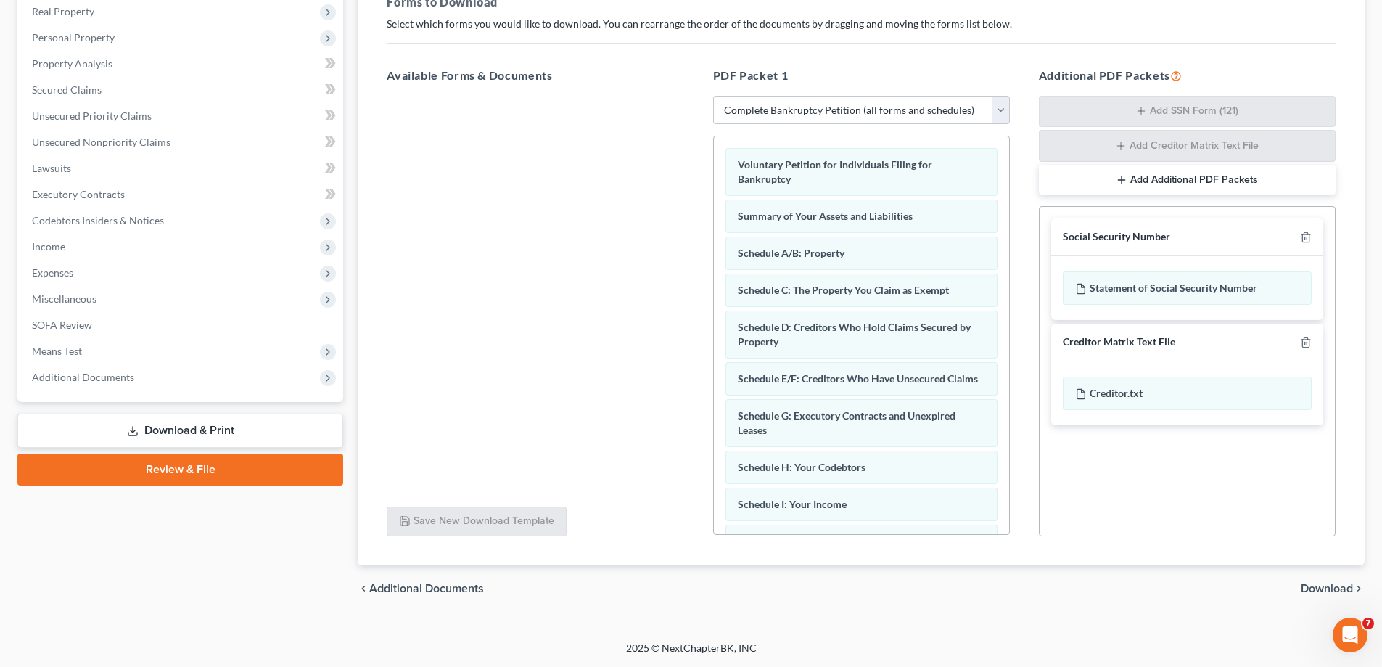
click at [200, 430] on link "Download & Print" at bounding box center [180, 431] width 326 height 34
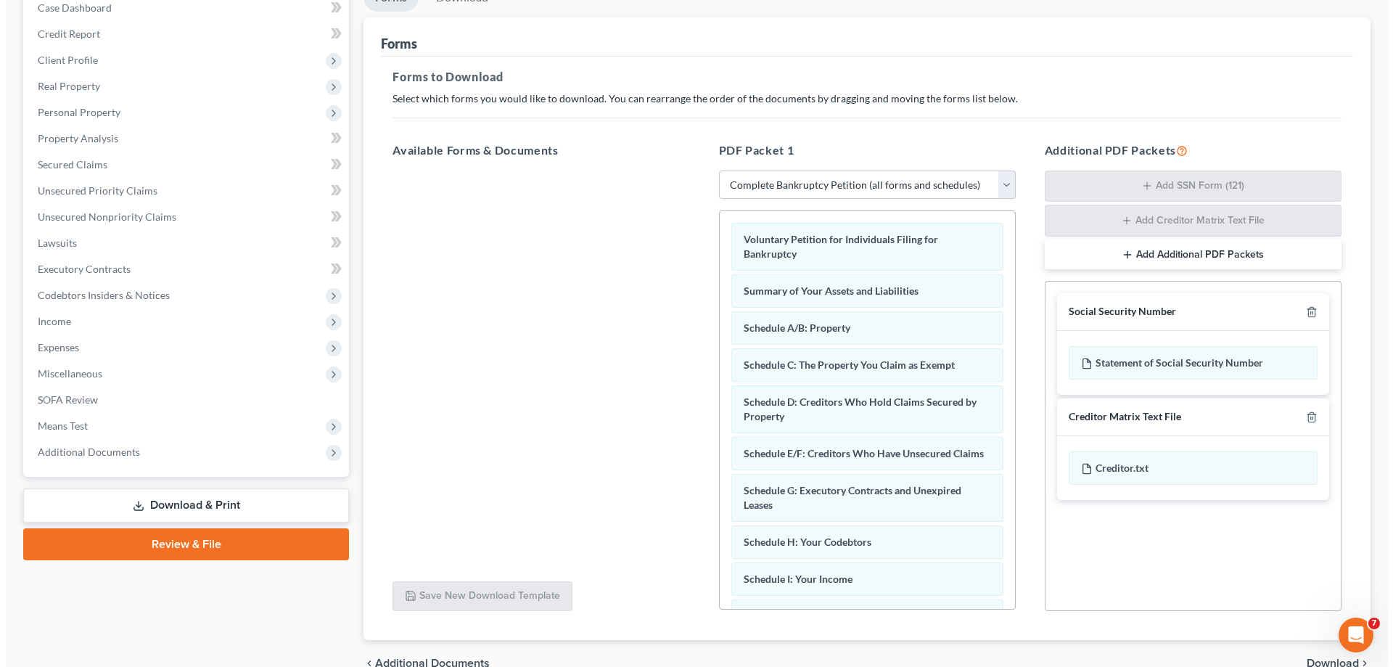
scroll to position [13, 0]
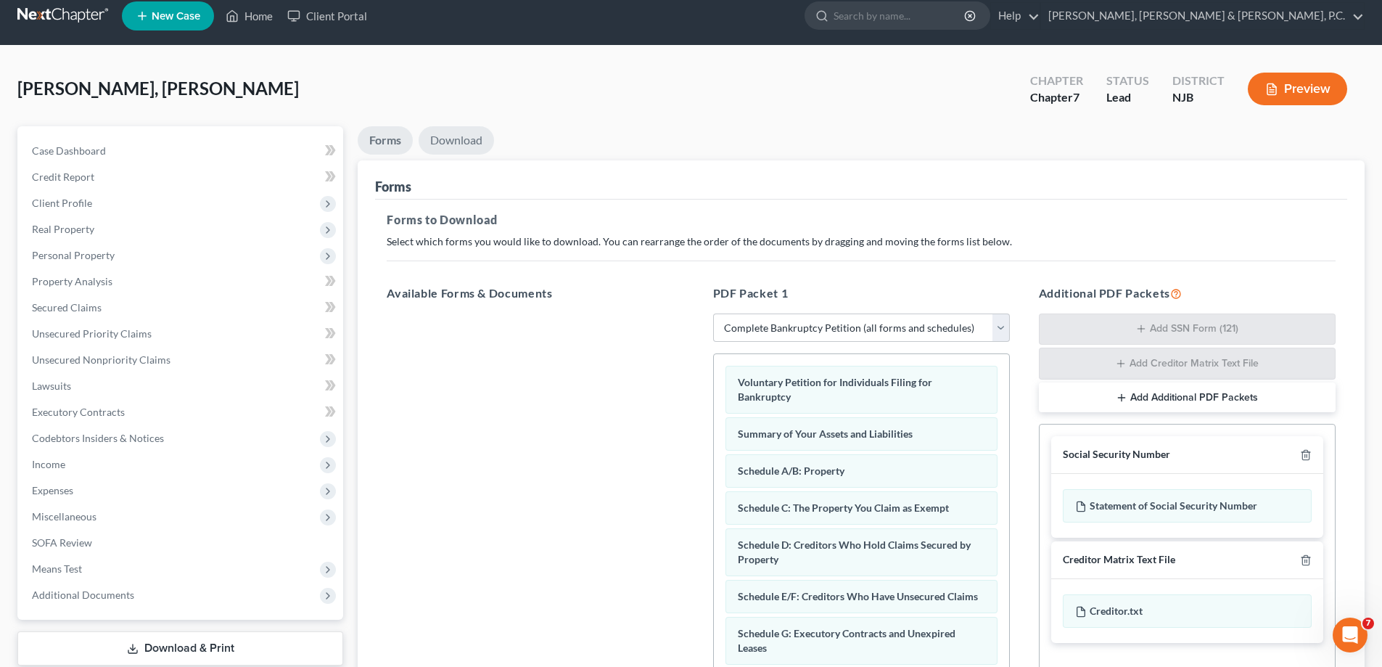
click at [453, 135] on link "Download" at bounding box center [456, 140] width 75 height 28
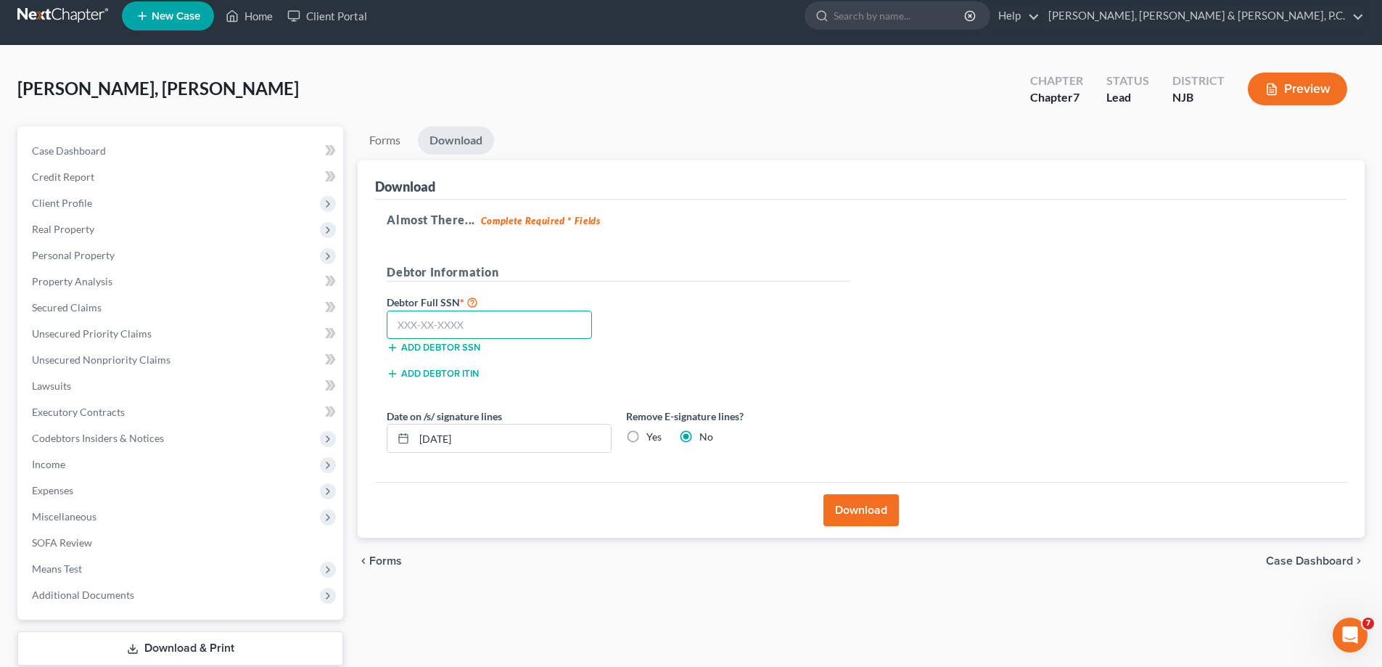
click at [404, 319] on input "text" at bounding box center [489, 325] width 205 height 29
click at [847, 509] on button "Download" at bounding box center [860, 510] width 75 height 32
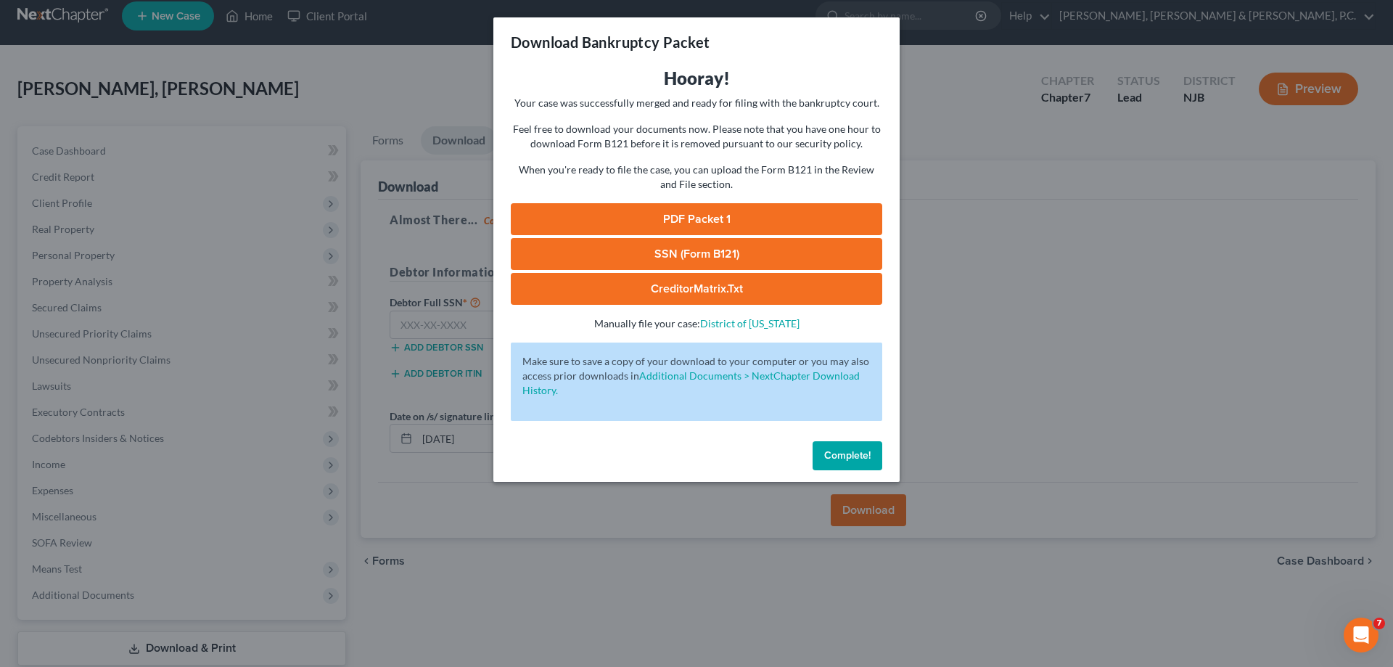
click at [683, 216] on link "PDF Packet 1" at bounding box center [696, 219] width 371 height 32
